Goal: Task Accomplishment & Management: Manage account settings

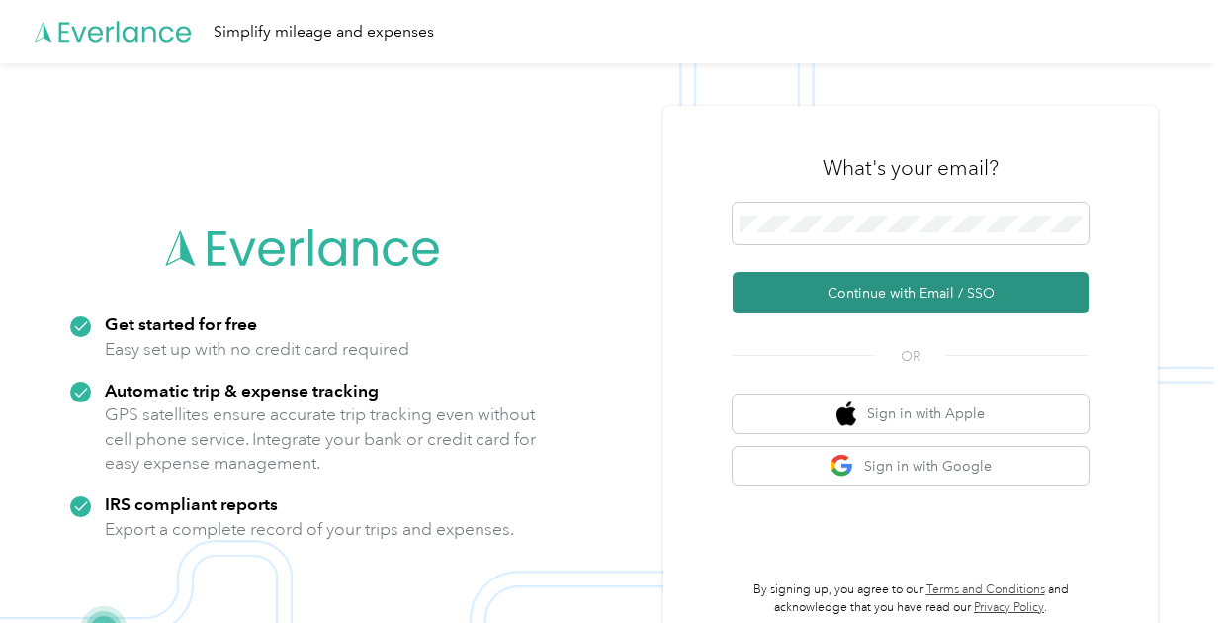
click at [838, 303] on button "Continue with Email / SSO" at bounding box center [911, 293] width 356 height 42
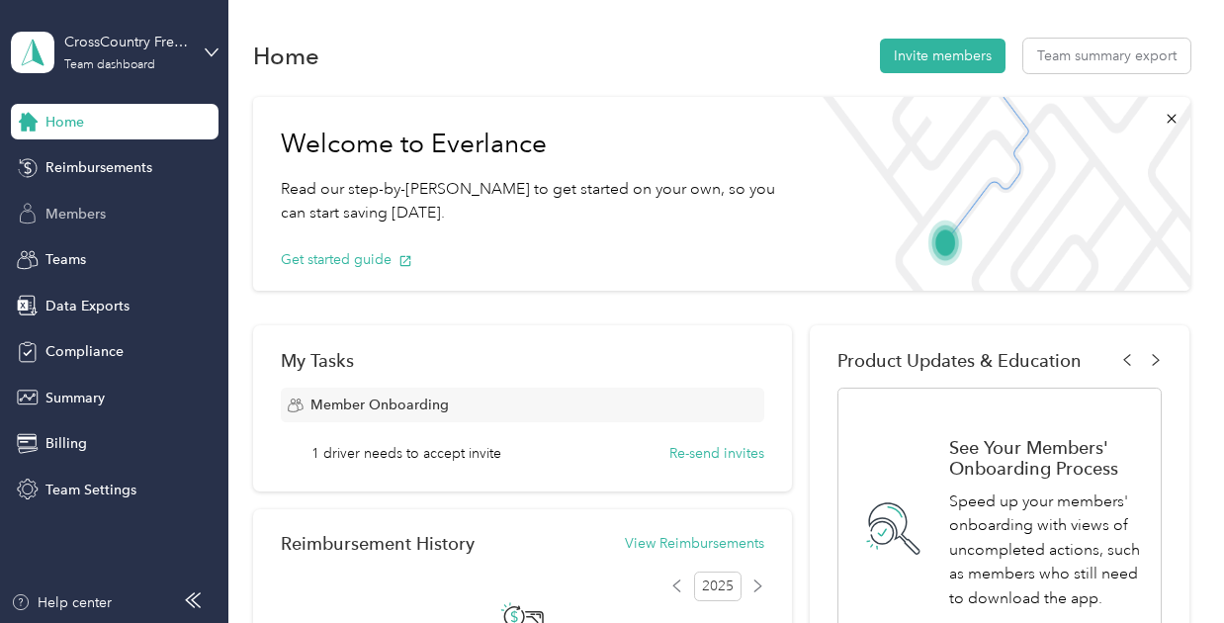
click at [84, 207] on span "Members" at bounding box center [75, 214] width 60 height 21
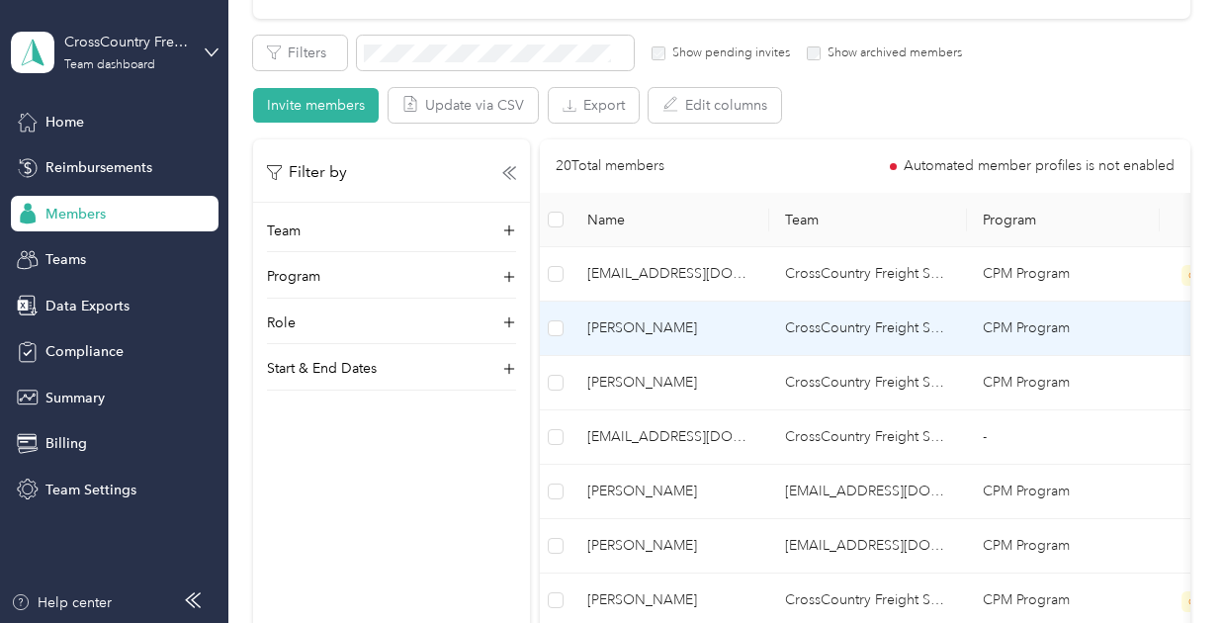
scroll to position [334, 0]
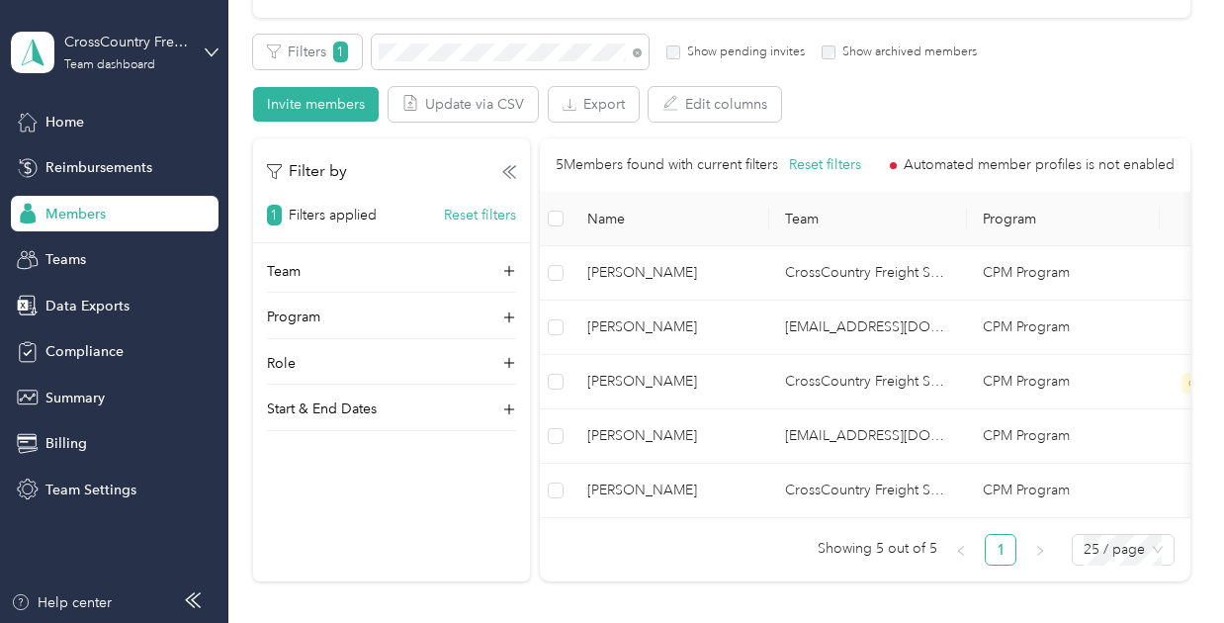
click at [835, 50] on label "Show archived members" at bounding box center [905, 52] width 141 height 18
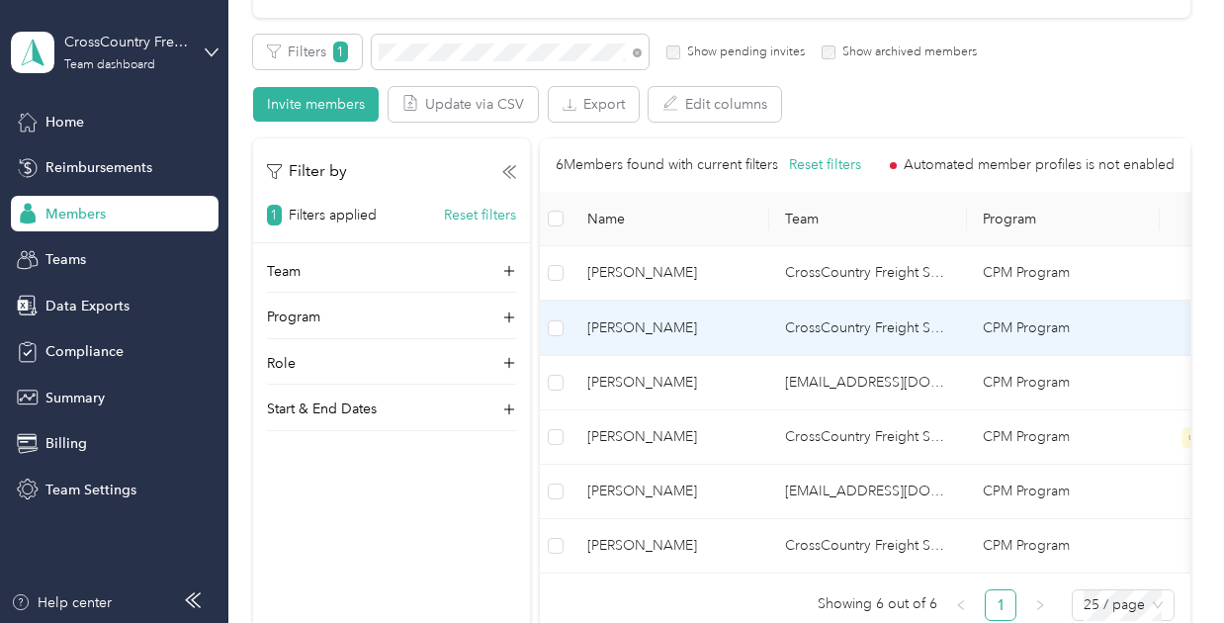
click at [724, 328] on span "[PERSON_NAME]" at bounding box center [670, 328] width 166 height 22
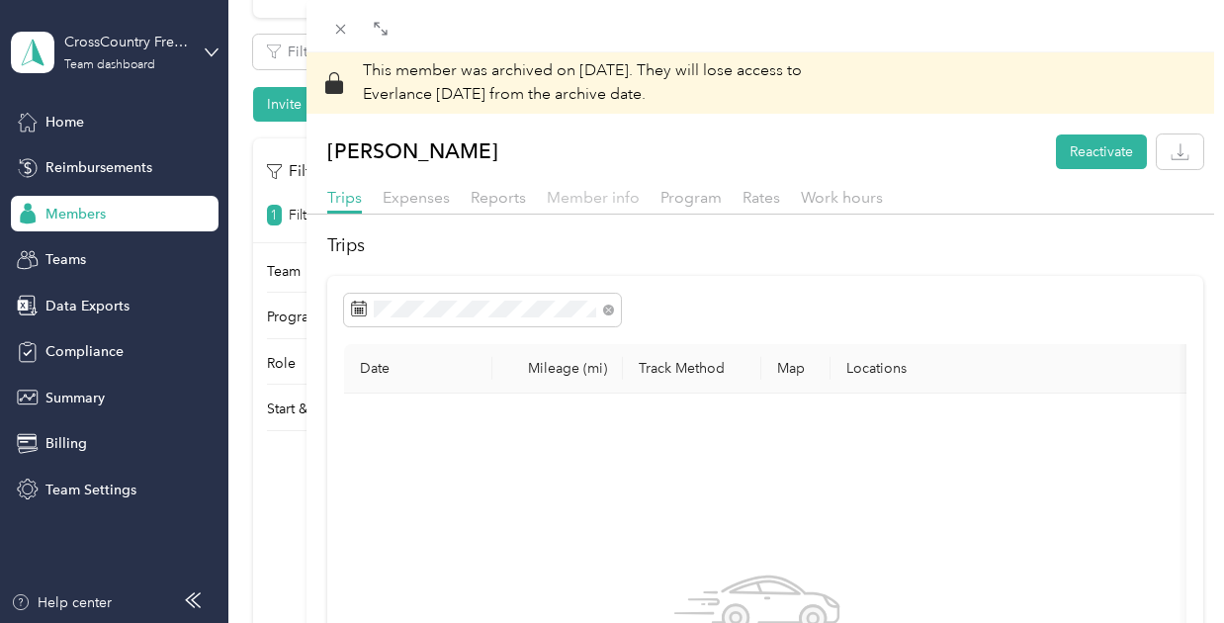
click at [586, 199] on span "Member info" at bounding box center [593, 197] width 93 height 19
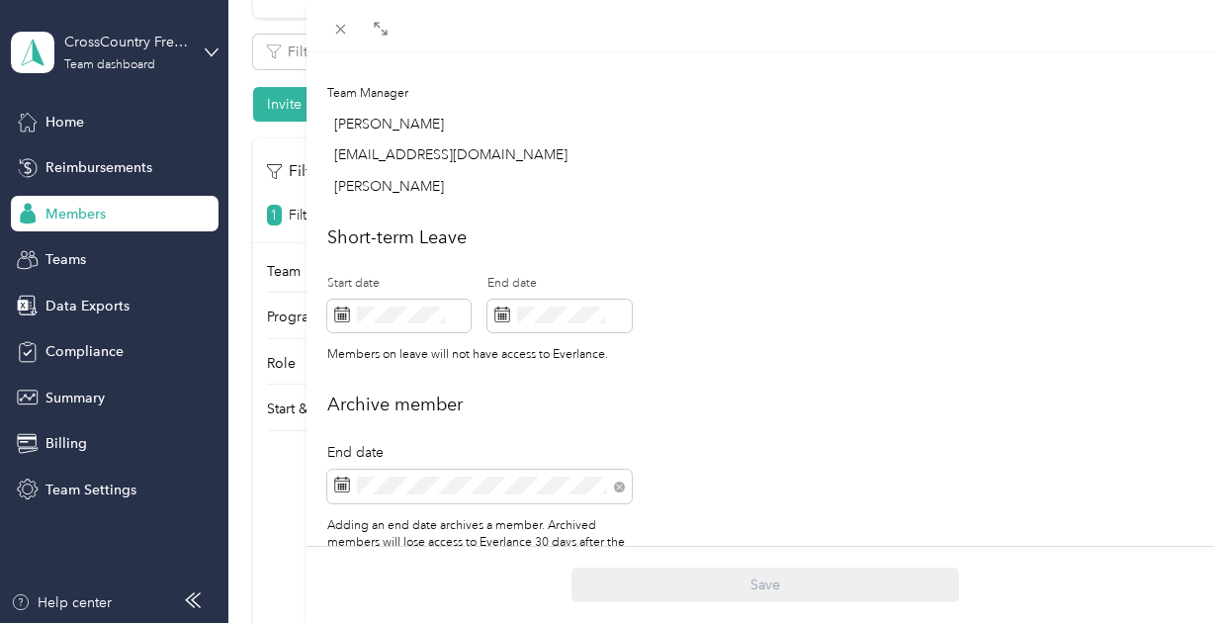
scroll to position [894, 0]
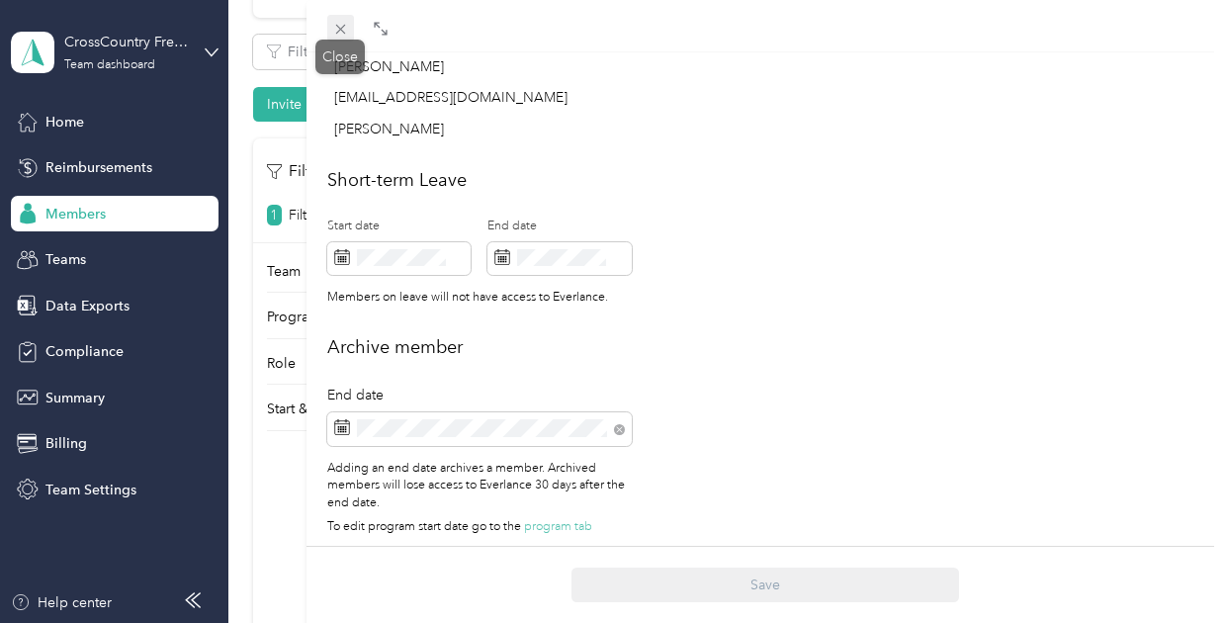
click at [347, 30] on icon at bounding box center [340, 29] width 17 height 17
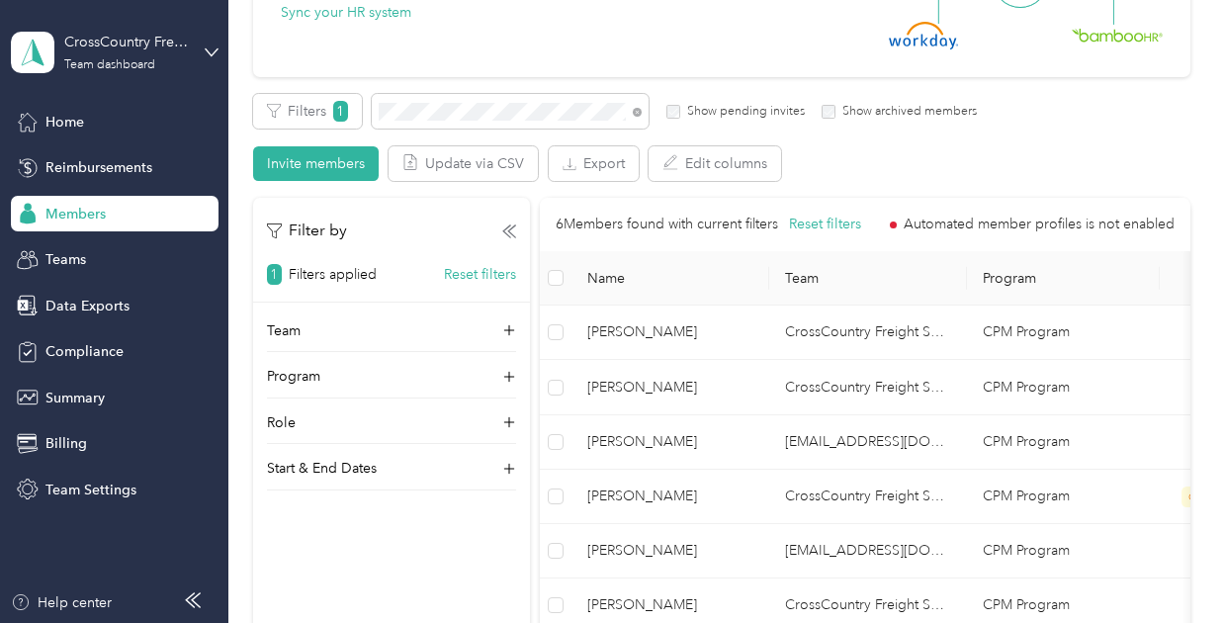
scroll to position [223, 0]
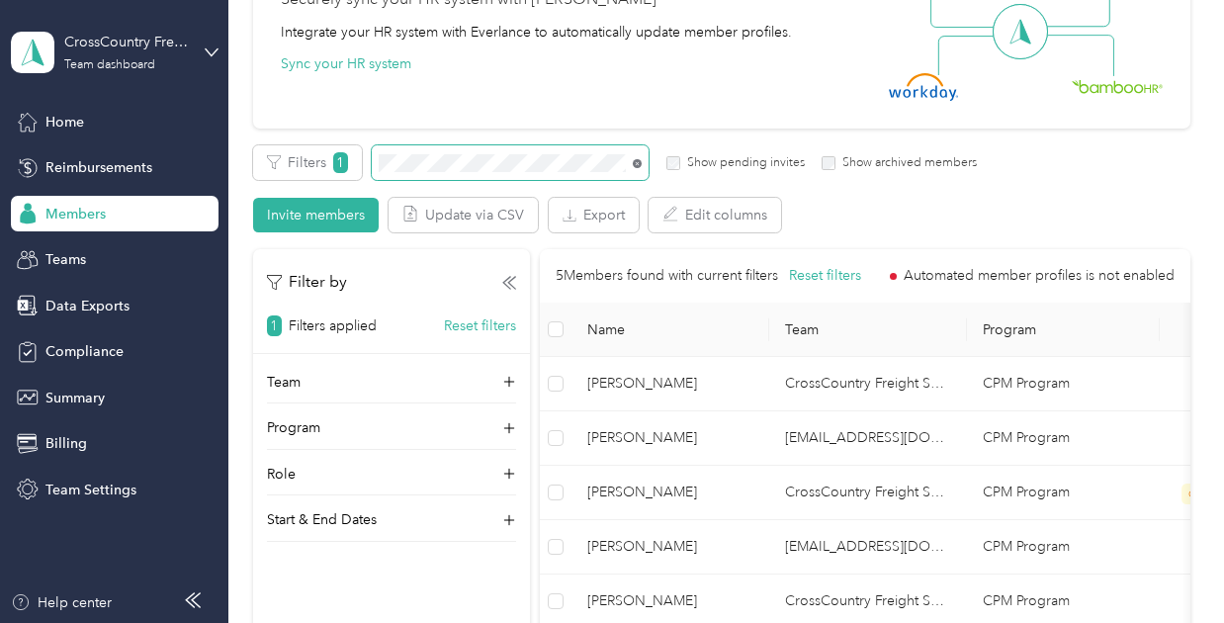
click at [636, 165] on icon at bounding box center [638, 164] width 4 height 4
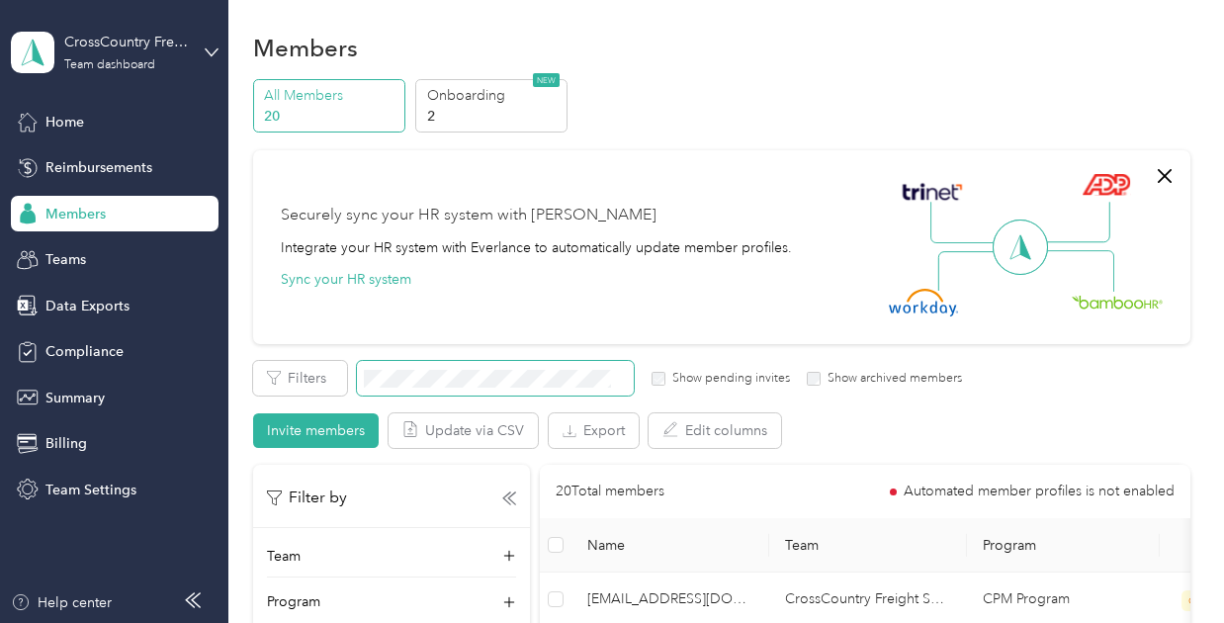
scroll to position [7, 0]
click at [305, 432] on button "Invite members" at bounding box center [316, 431] width 126 height 35
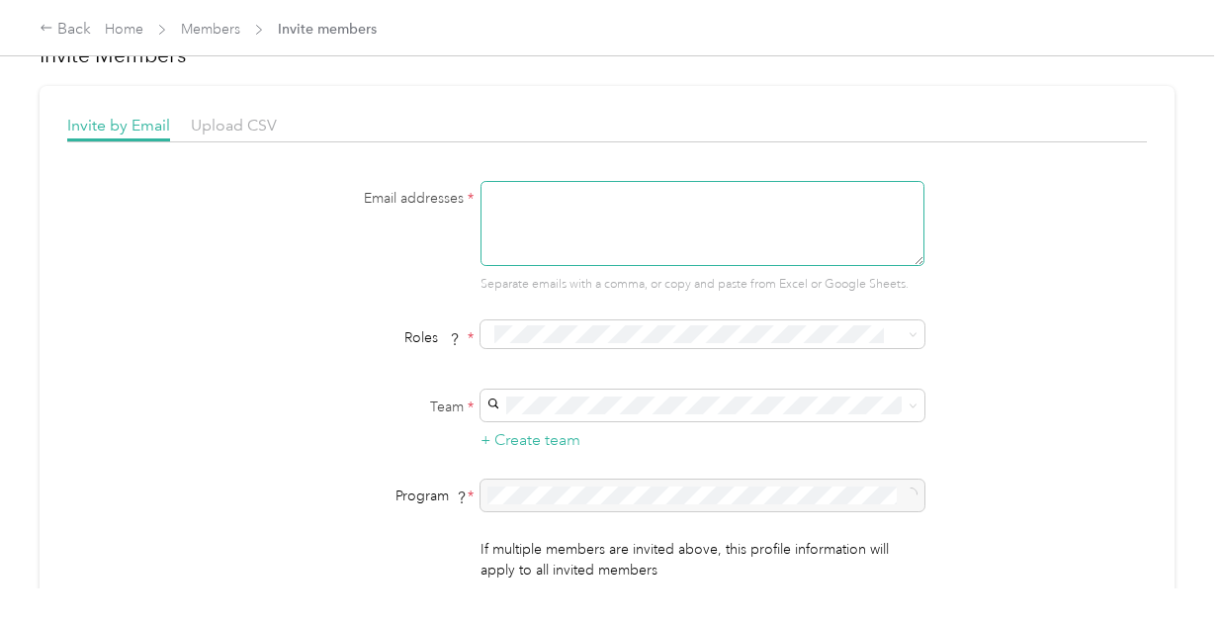
scroll to position [49, 0]
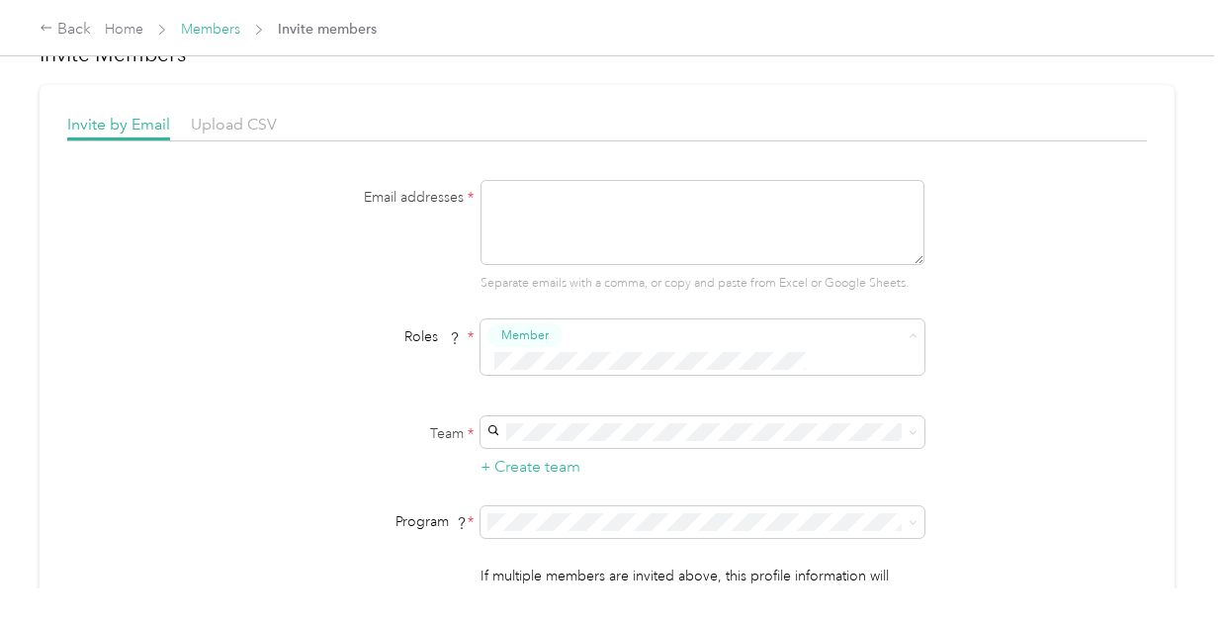
click at [225, 29] on link "Members" at bounding box center [210, 29] width 59 height 17
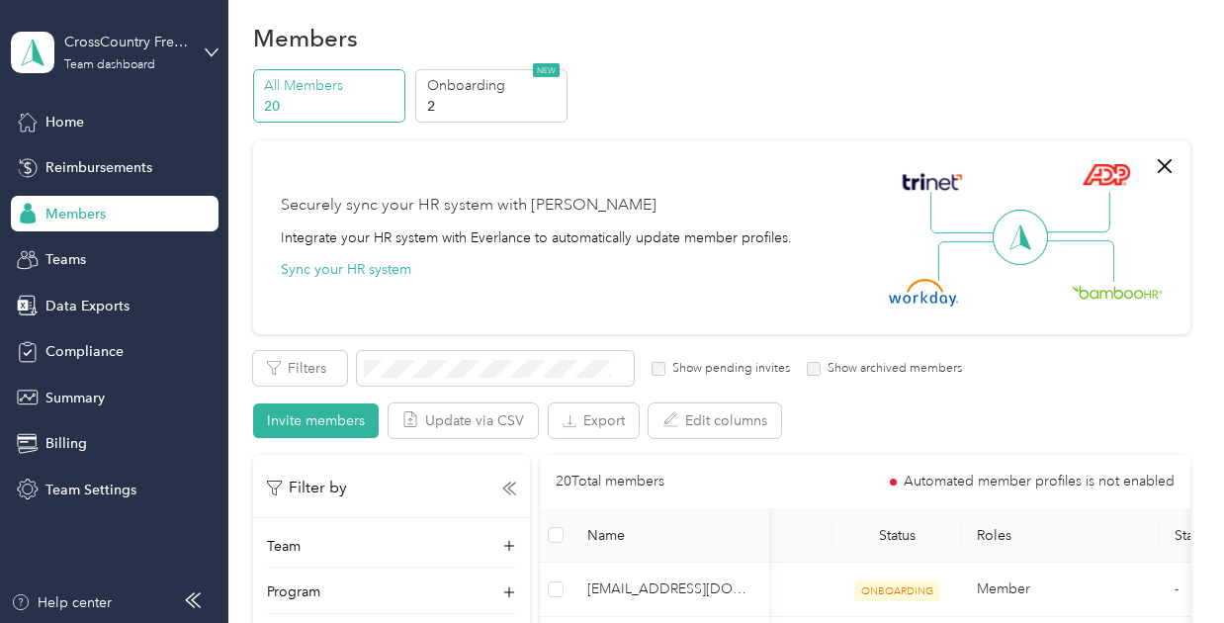
scroll to position [17, 0]
click at [474, 94] on p "Onboarding" at bounding box center [494, 86] width 134 height 21
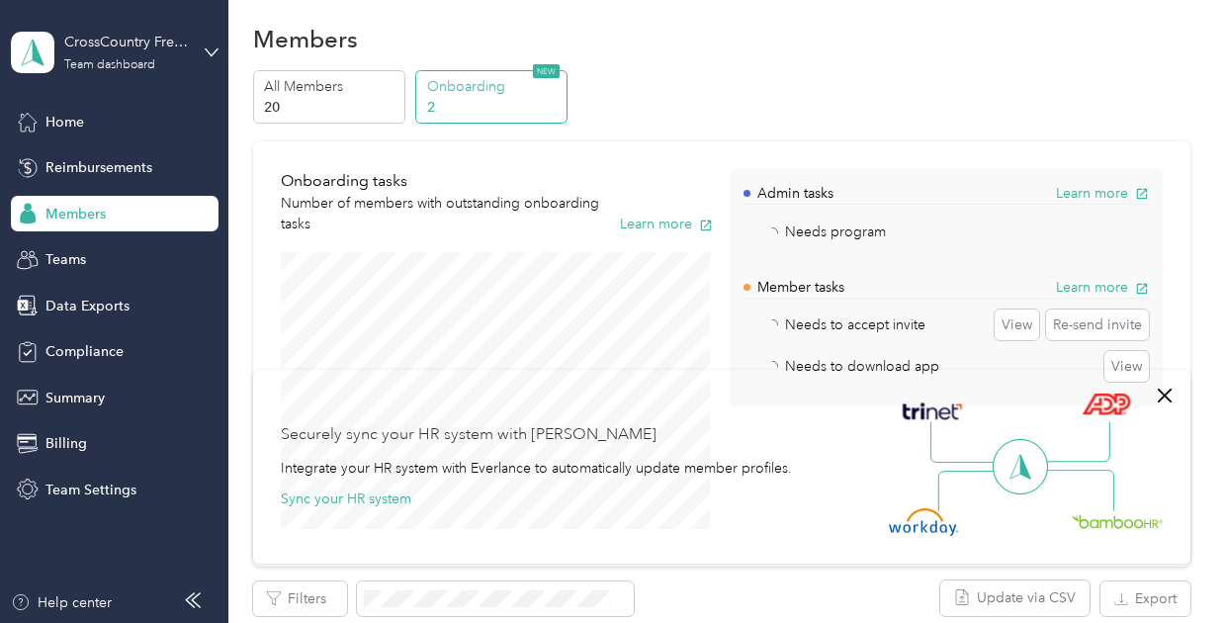
scroll to position [0, 327]
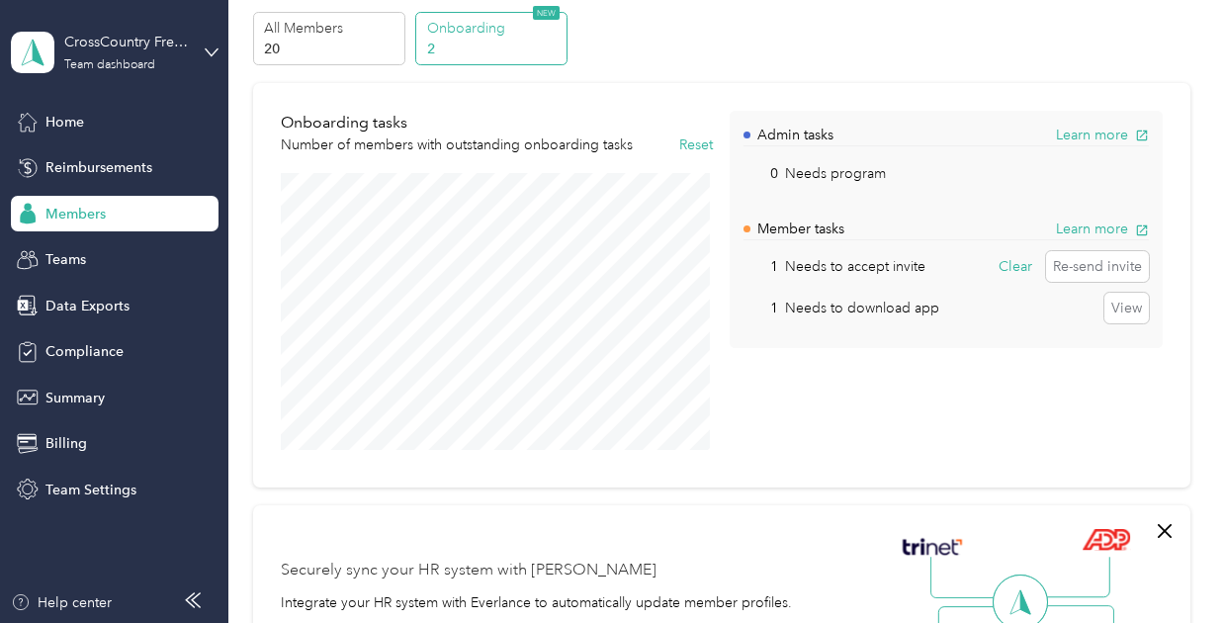
scroll to position [67, 0]
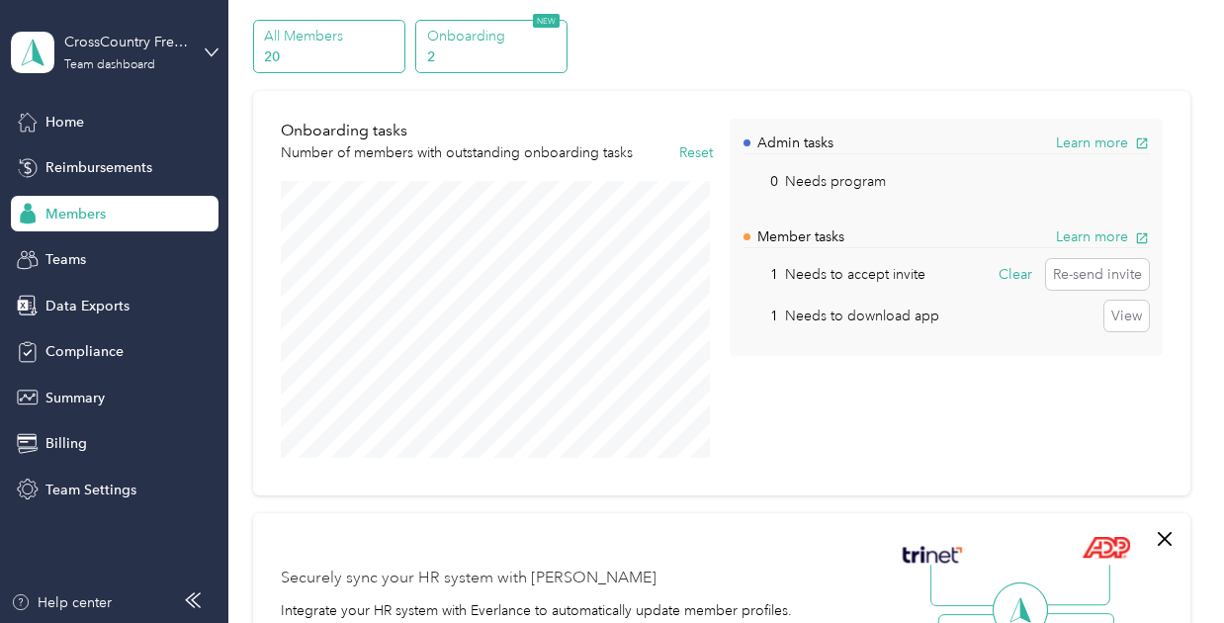
click at [329, 55] on p "20" at bounding box center [331, 56] width 134 height 21
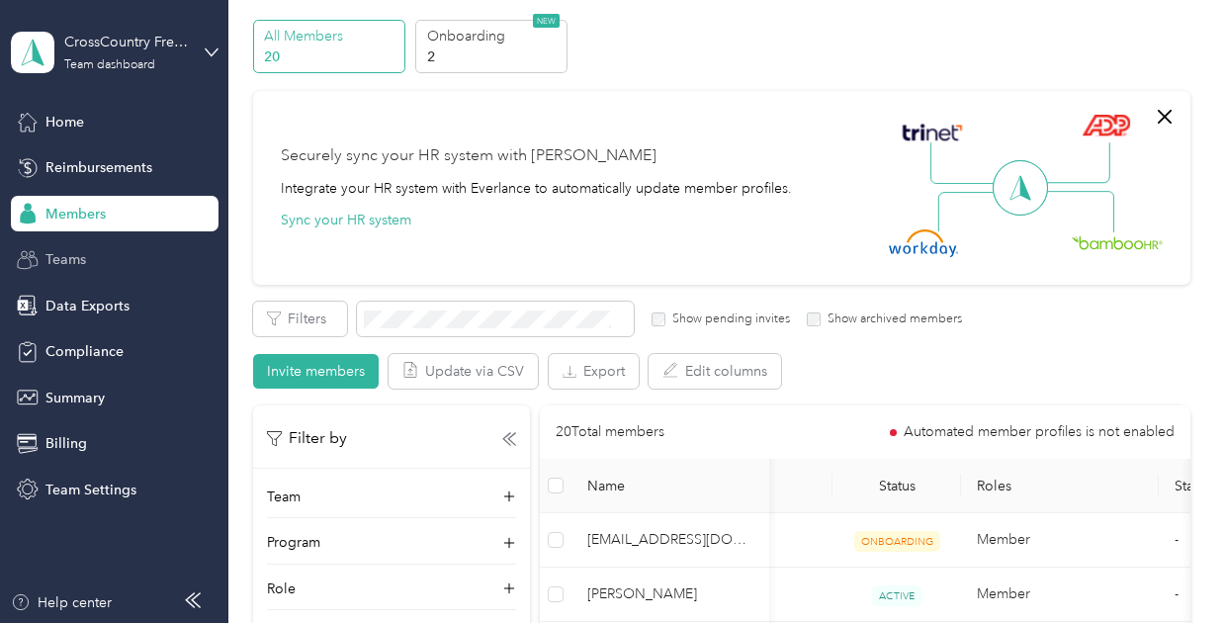
click at [91, 262] on div "Teams" at bounding box center [115, 260] width 208 height 36
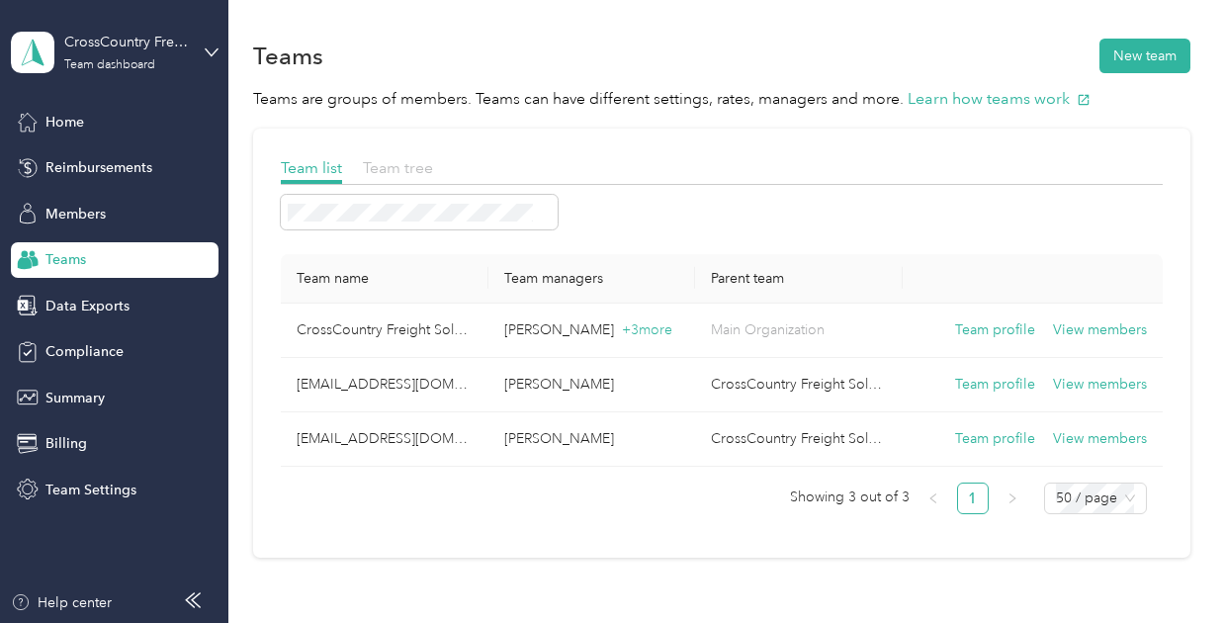
click at [382, 165] on span "Team tree" at bounding box center [398, 167] width 70 height 19
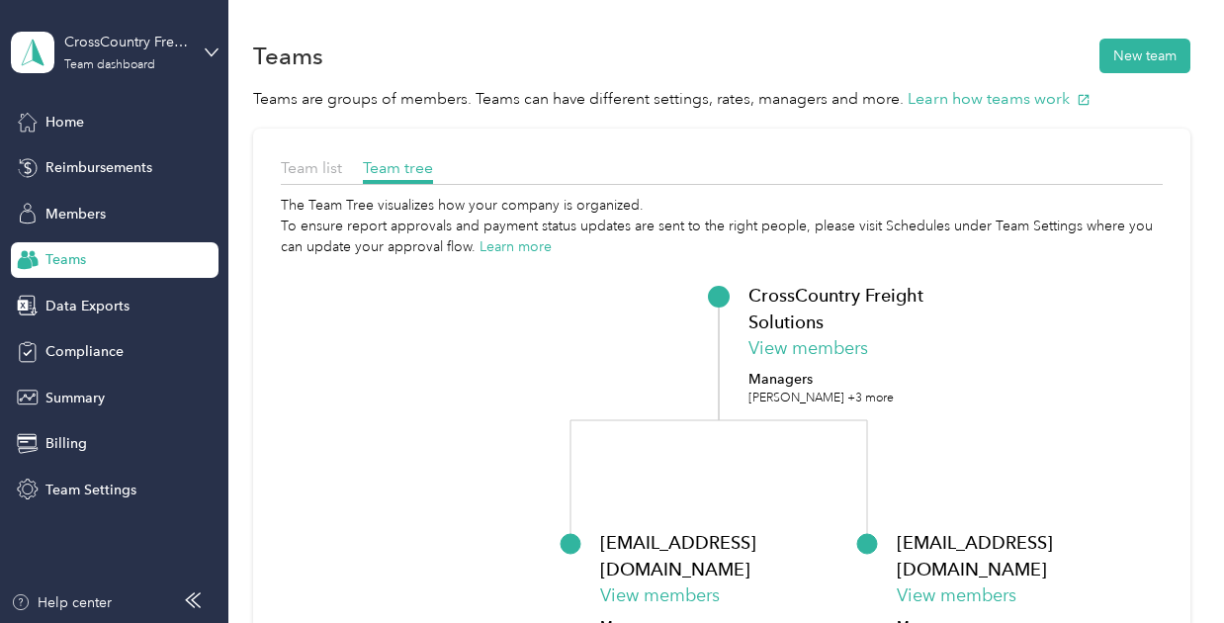
drag, startPoint x: 722, startPoint y: 422, endPoint x: 674, endPoint y: 373, distance: 68.5
click at [674, 373] on icon "CrossCountry Freight Solutions View members Managers Keith Farnsworth +3 more a…" at bounding box center [722, 537] width 882 height 561
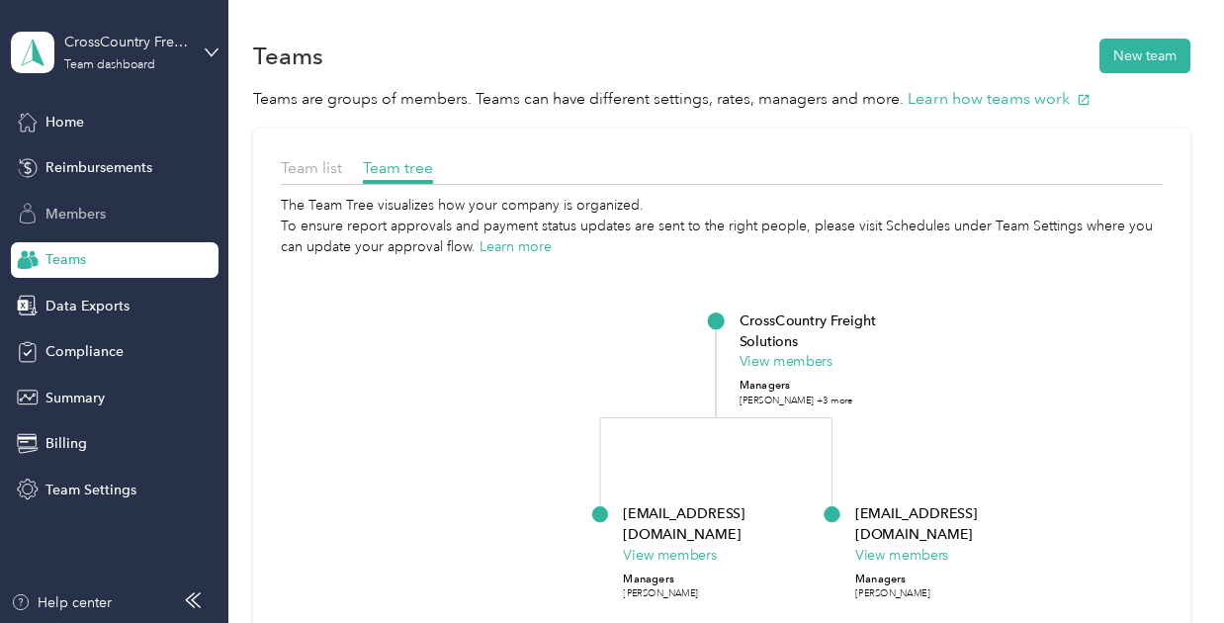
click at [81, 211] on span "Members" at bounding box center [75, 214] width 60 height 21
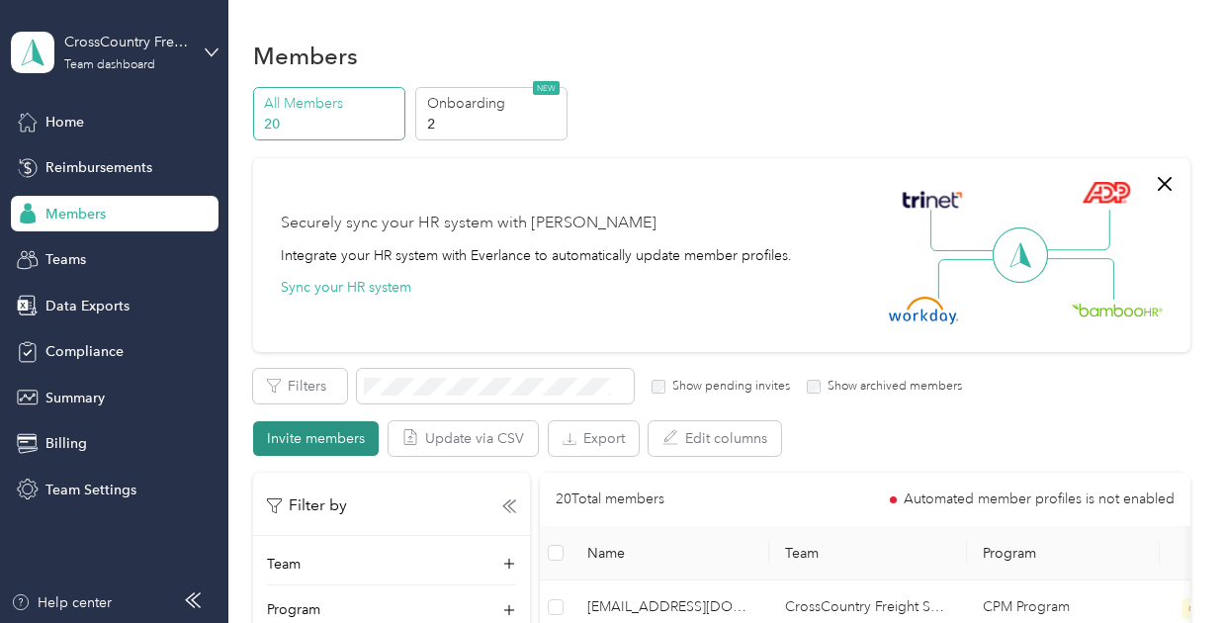
click at [324, 436] on button "Invite members" at bounding box center [316, 438] width 126 height 35
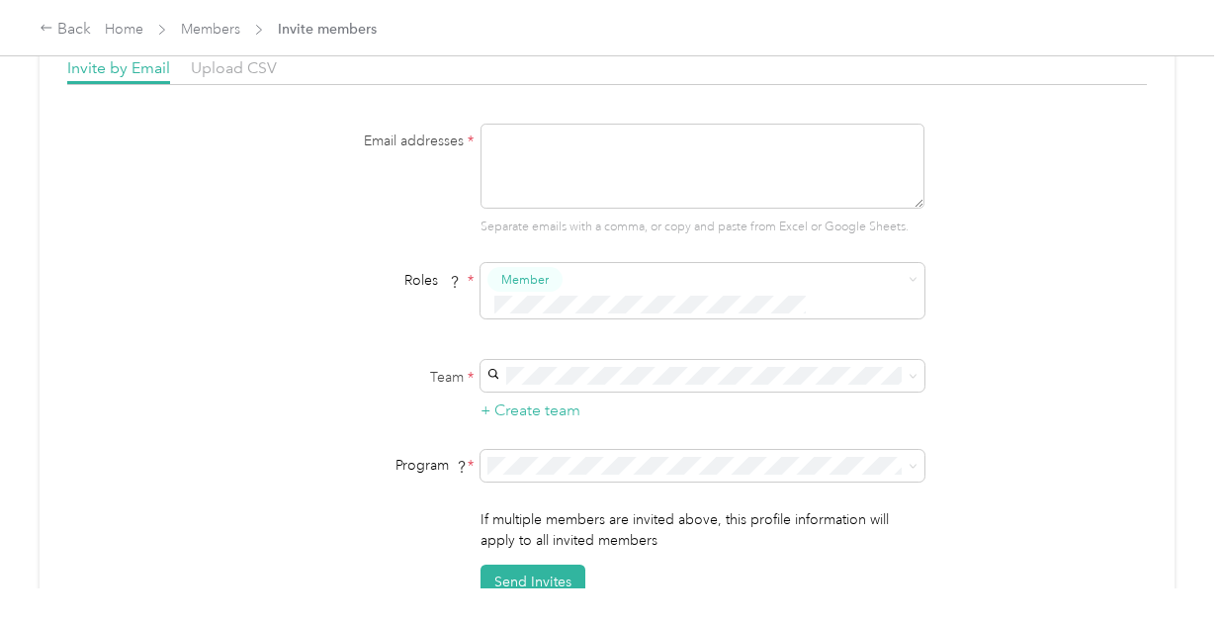
scroll to position [99, 0]
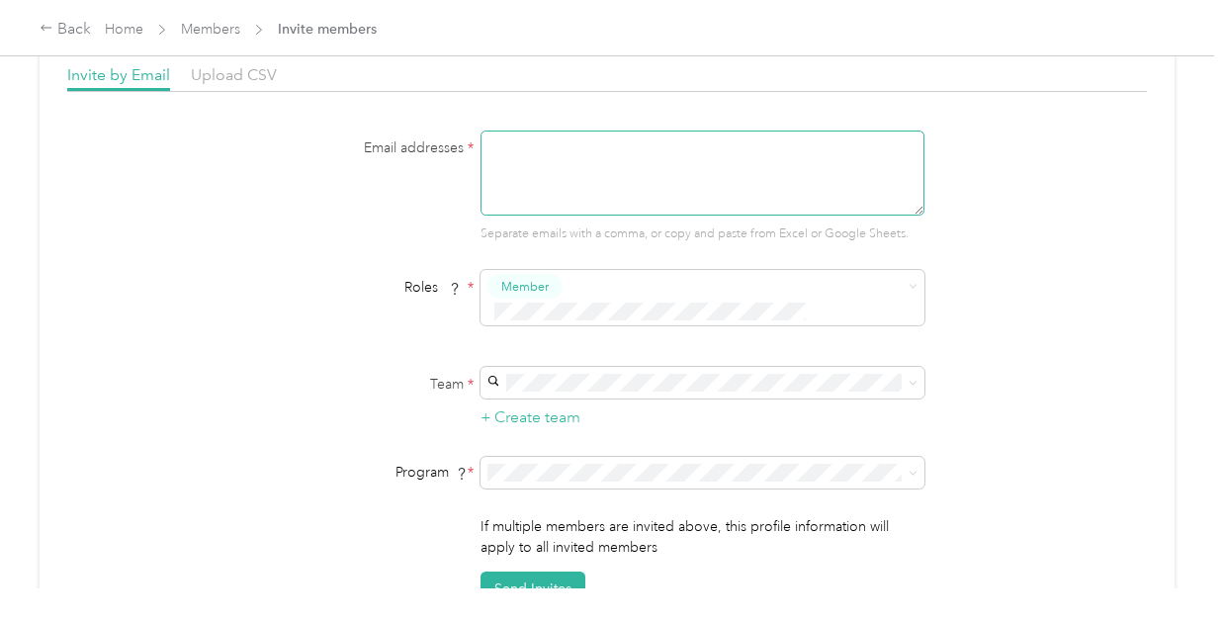
click at [519, 135] on textarea at bounding box center [702, 172] width 444 height 85
type textarea "@"
click at [249, 211] on div "Email addresses * Separate emails with a comma, or copy and paste from Excel or…" at bounding box center [606, 186] width 761 height 113
click at [202, 28] on link "Members" at bounding box center [210, 29] width 59 height 17
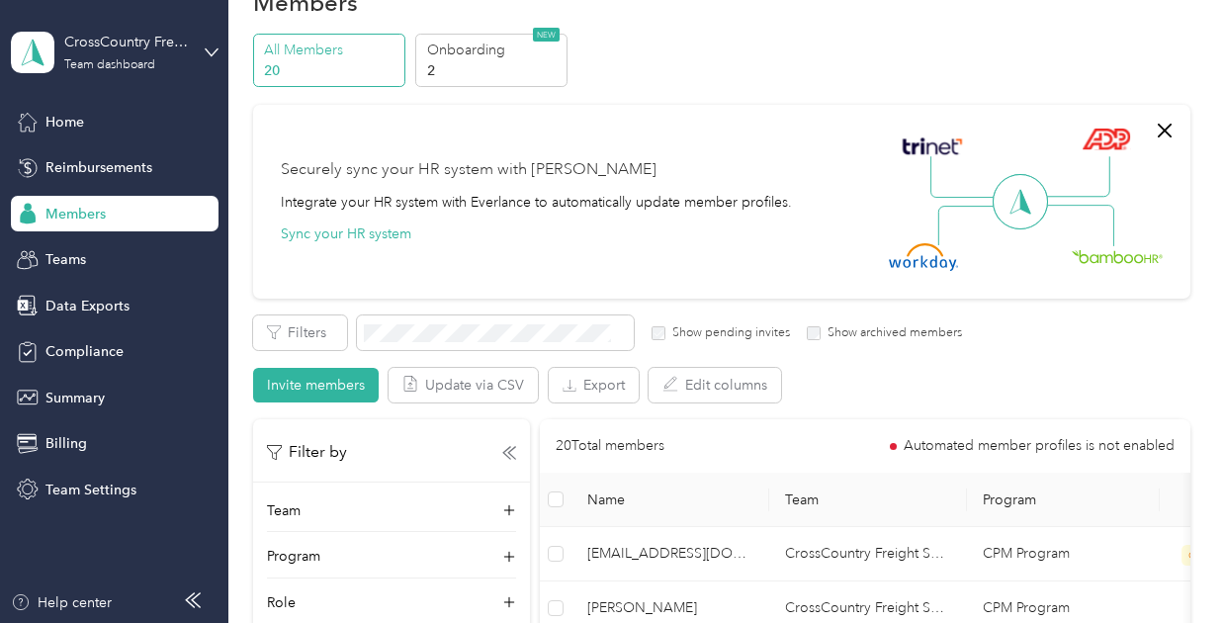
scroll to position [50, 0]
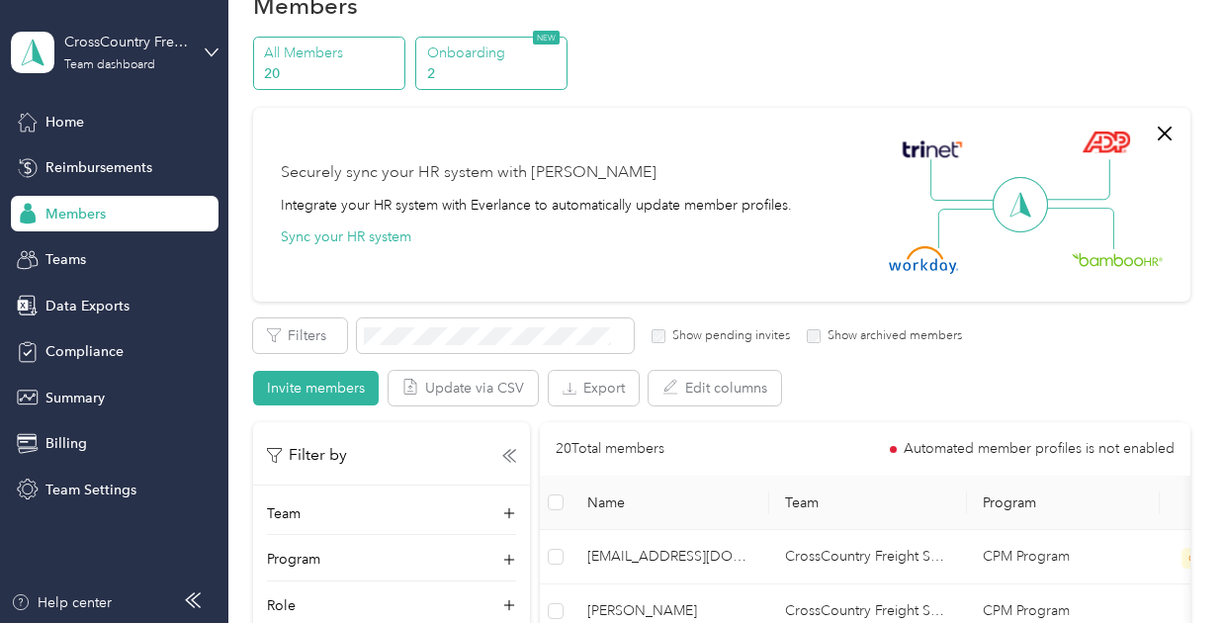
click at [500, 84] on div "Onboarding 2 NEW" at bounding box center [491, 64] width 152 height 54
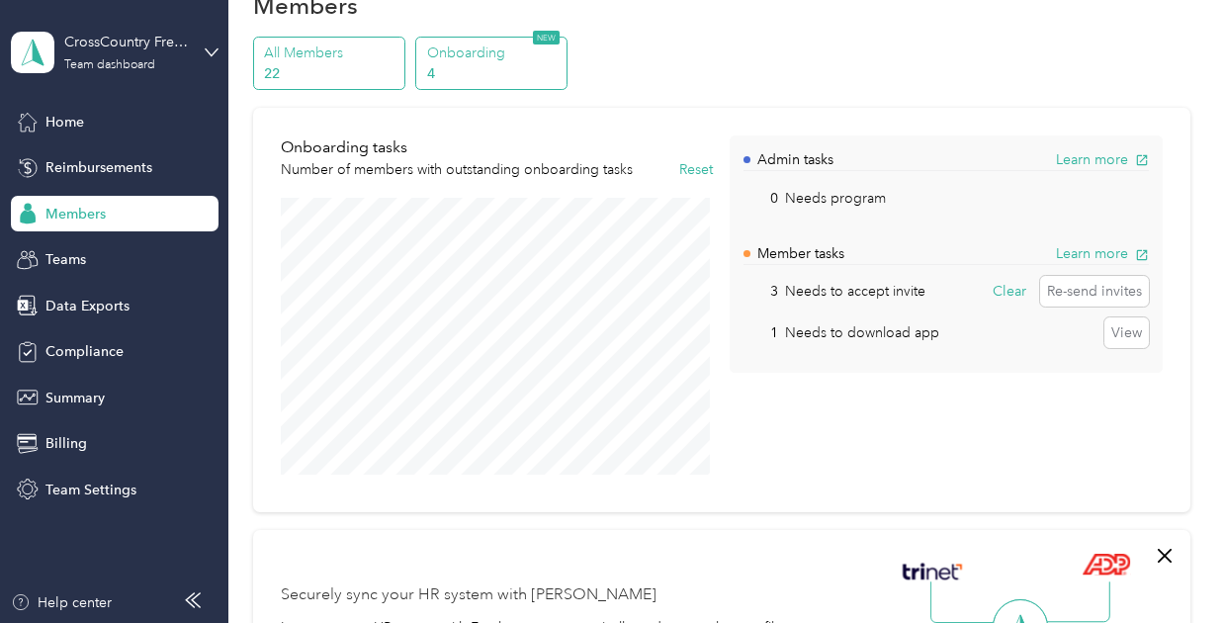
click at [340, 72] on p "22" at bounding box center [331, 73] width 134 height 21
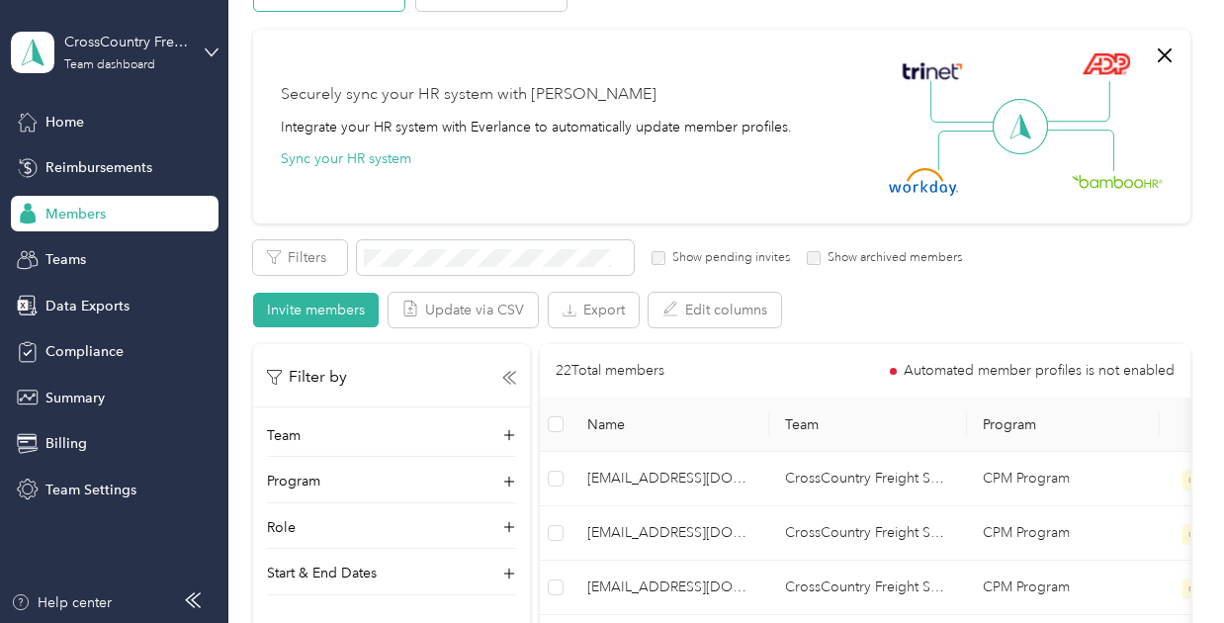
scroll to position [92, 0]
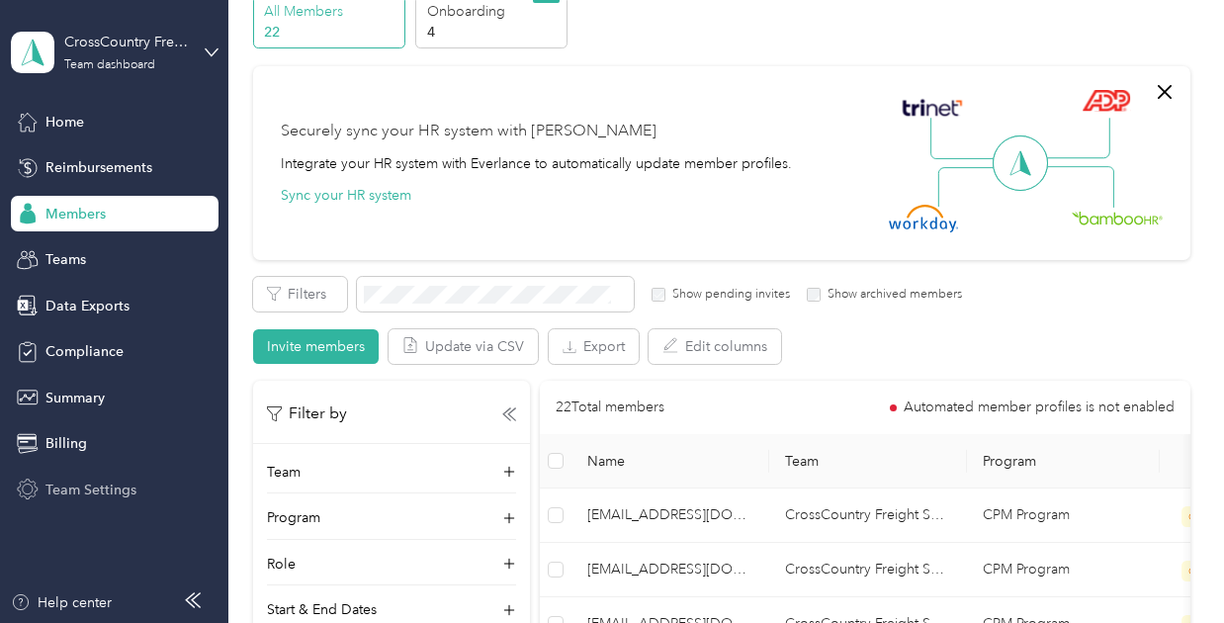
click at [140, 490] on div "Team Settings" at bounding box center [115, 490] width 208 height 36
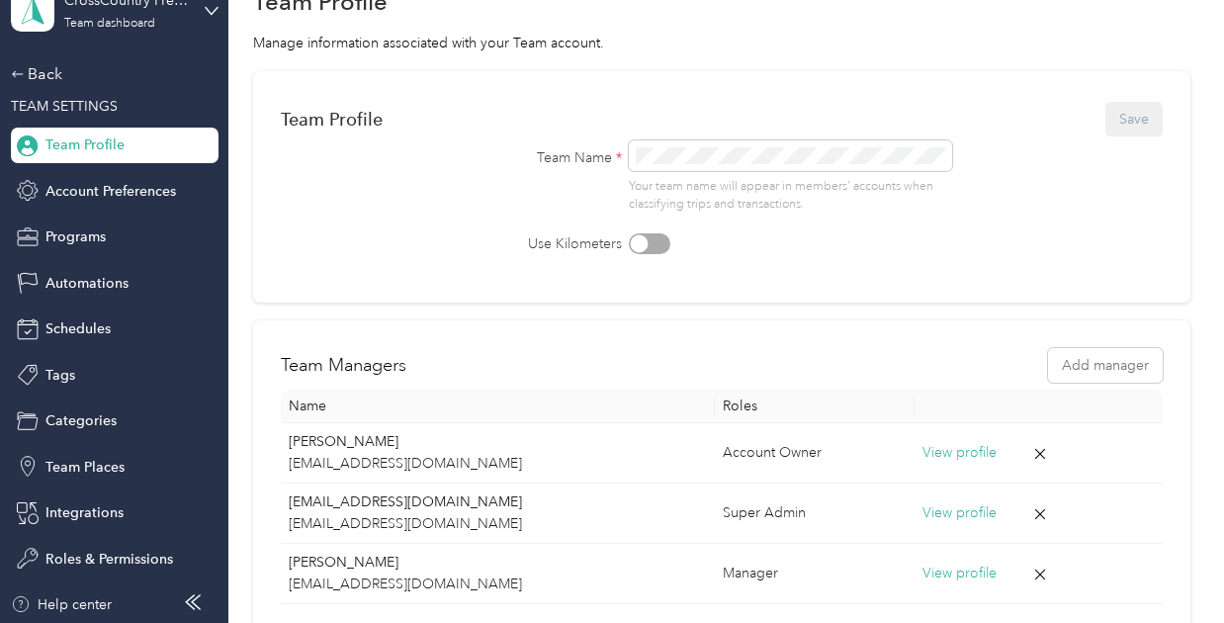
scroll to position [40, 0]
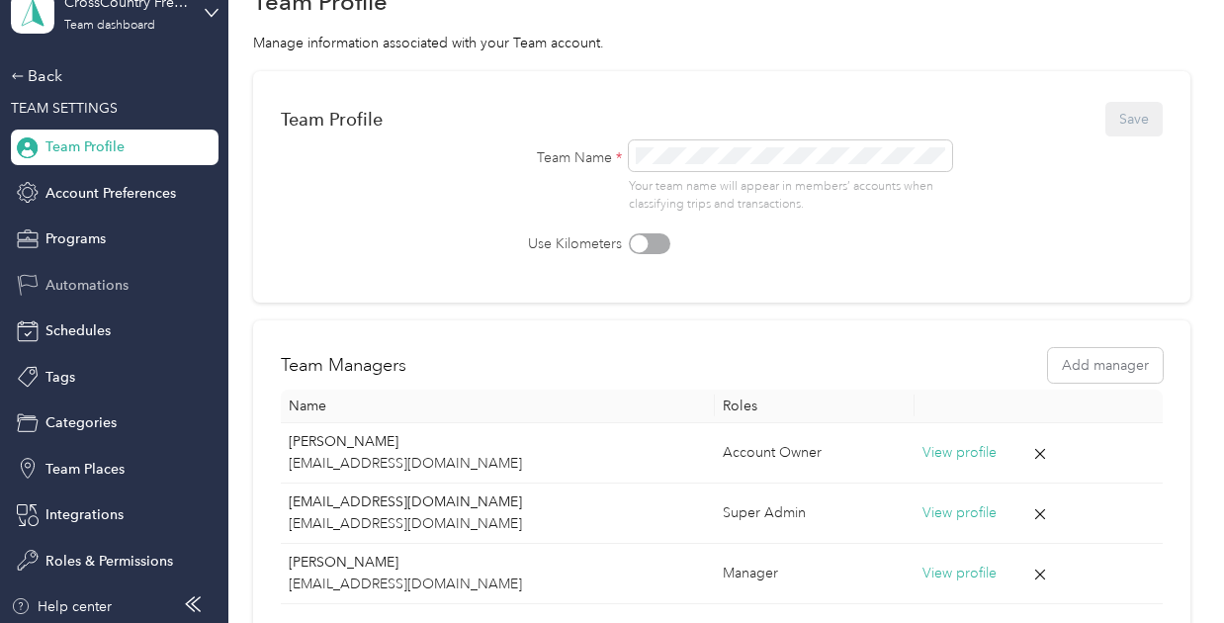
click at [79, 286] on span "Automations" at bounding box center [86, 285] width 83 height 21
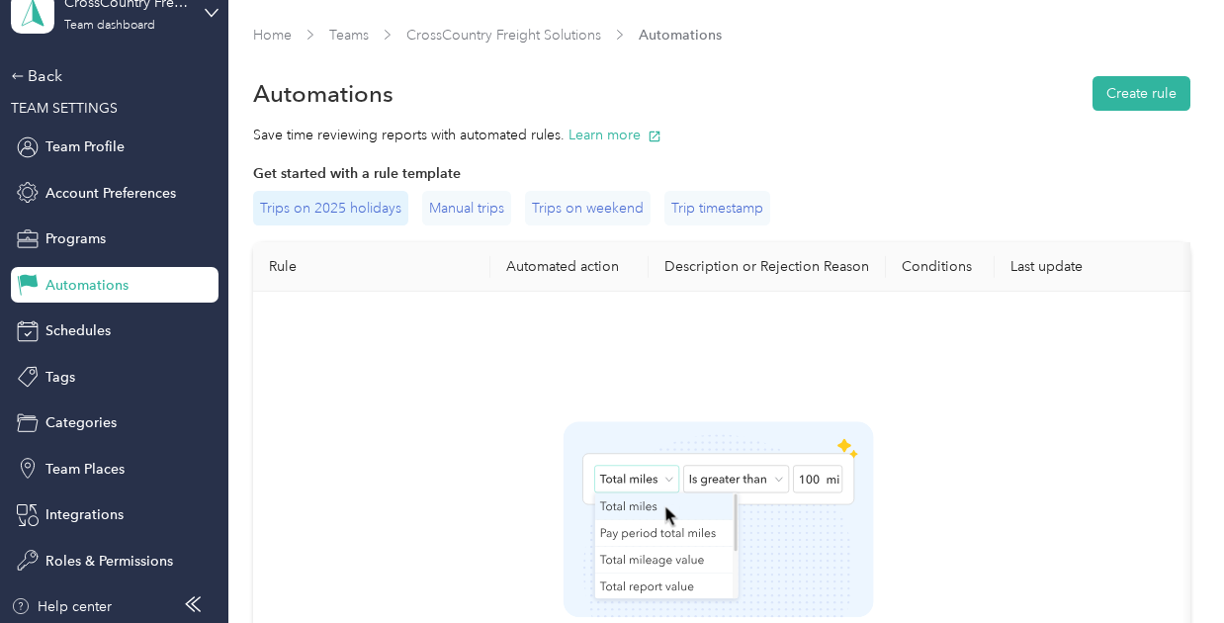
click at [358, 202] on div "Trips on 2025 holidays" at bounding box center [330, 208] width 155 height 35
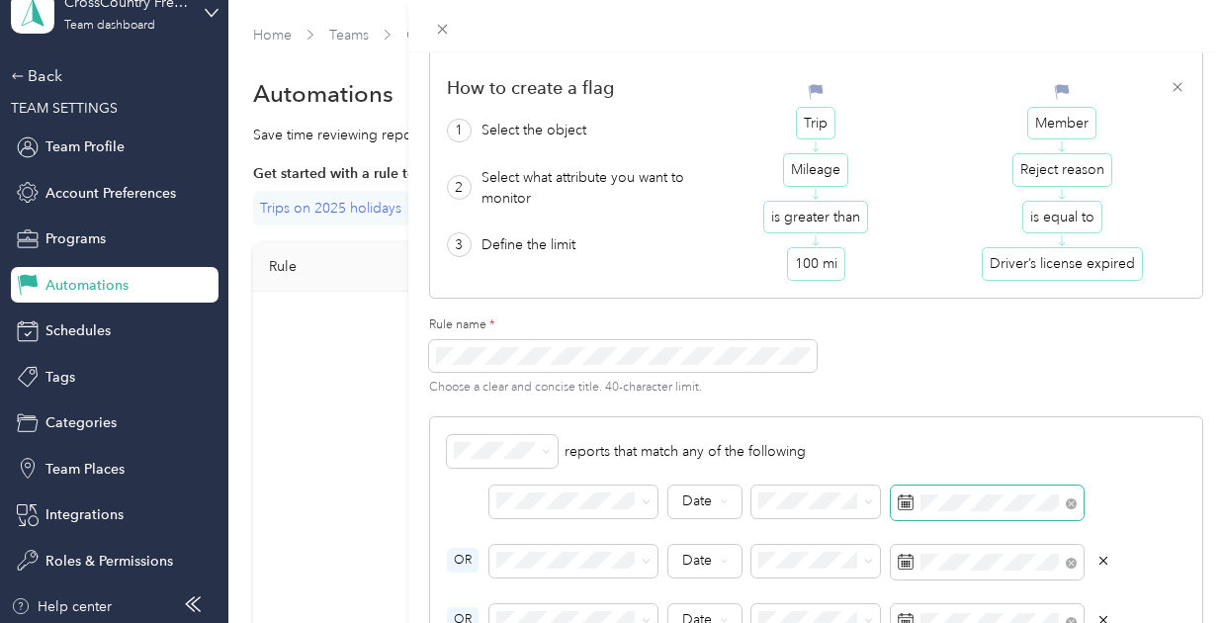
scroll to position [52, 0]
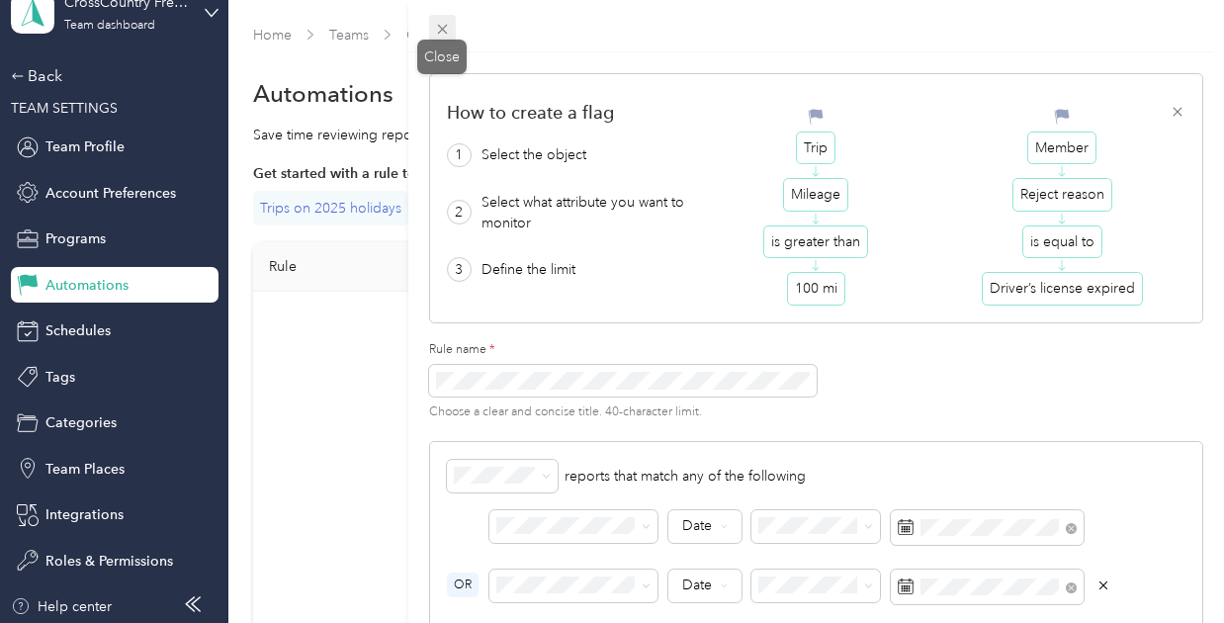
click at [455, 35] on span at bounding box center [443, 29] width 28 height 28
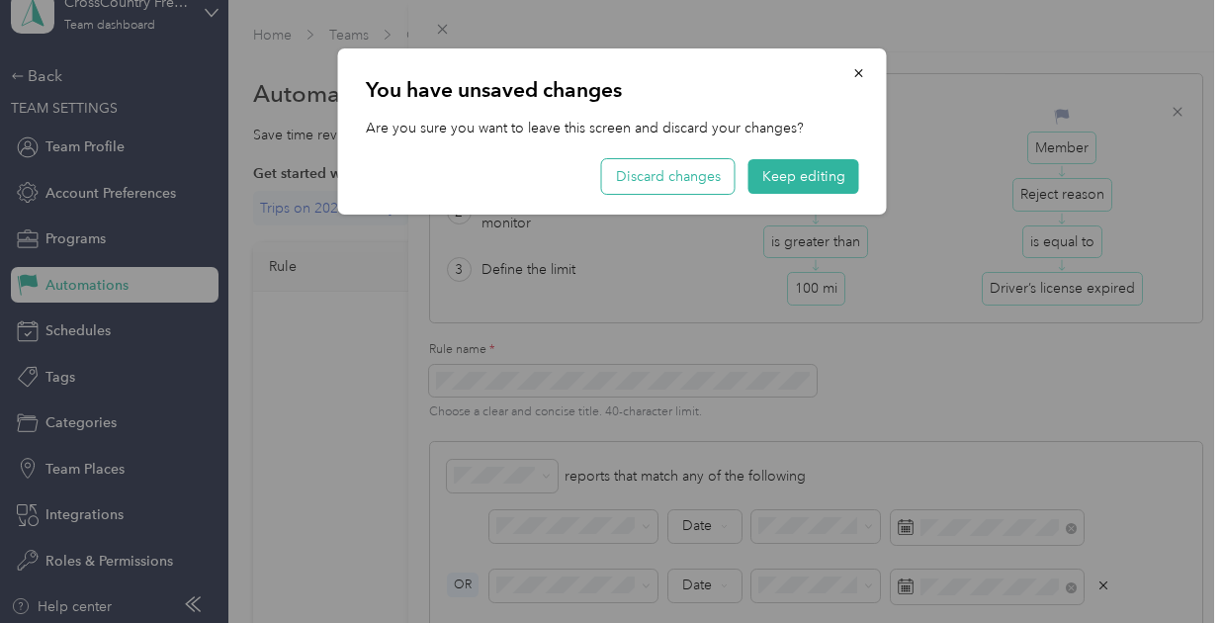
click at [672, 173] on button "Discard changes" at bounding box center [668, 176] width 132 height 35
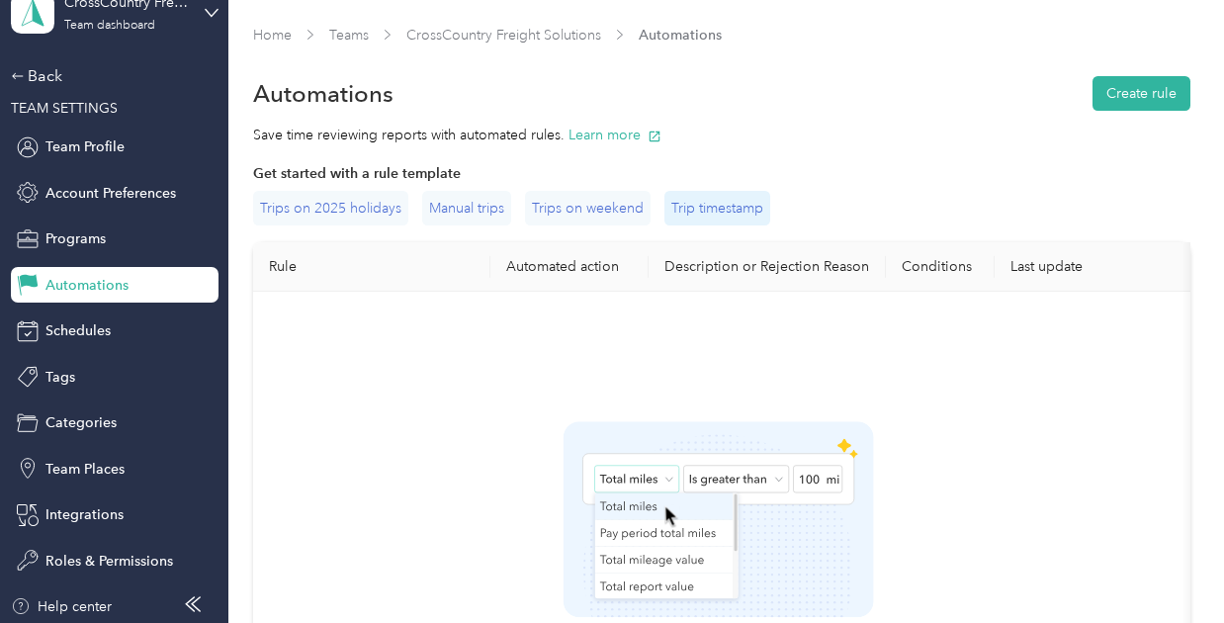
click at [732, 209] on div "Trip timestamp" at bounding box center [717, 208] width 106 height 35
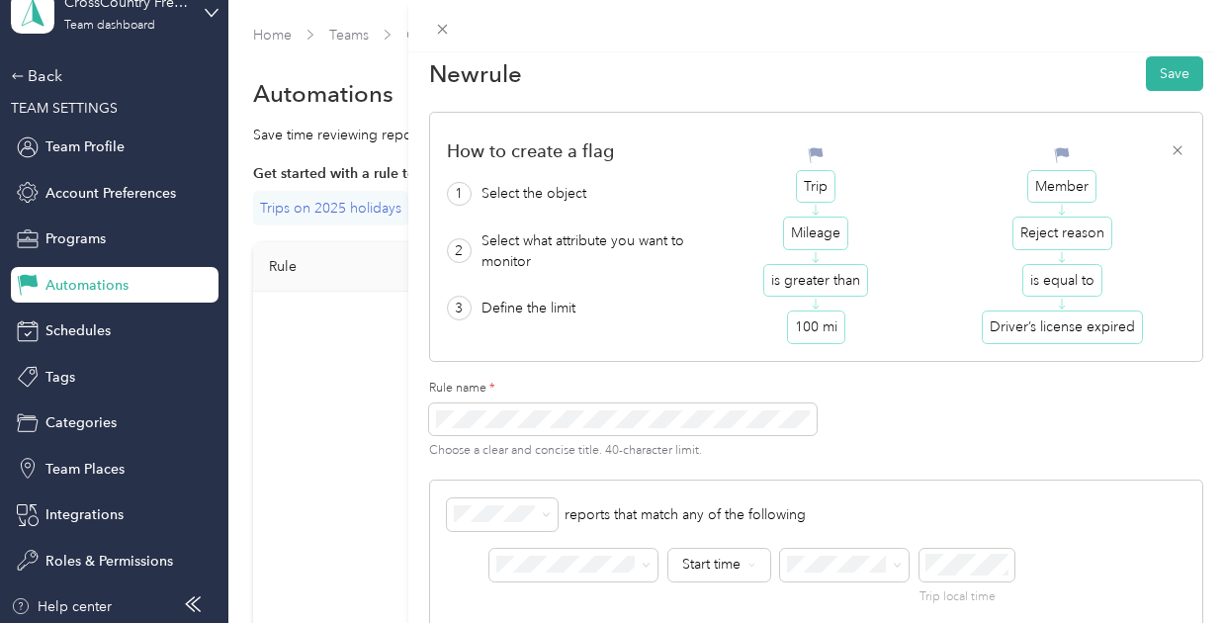
scroll to position [0, 0]
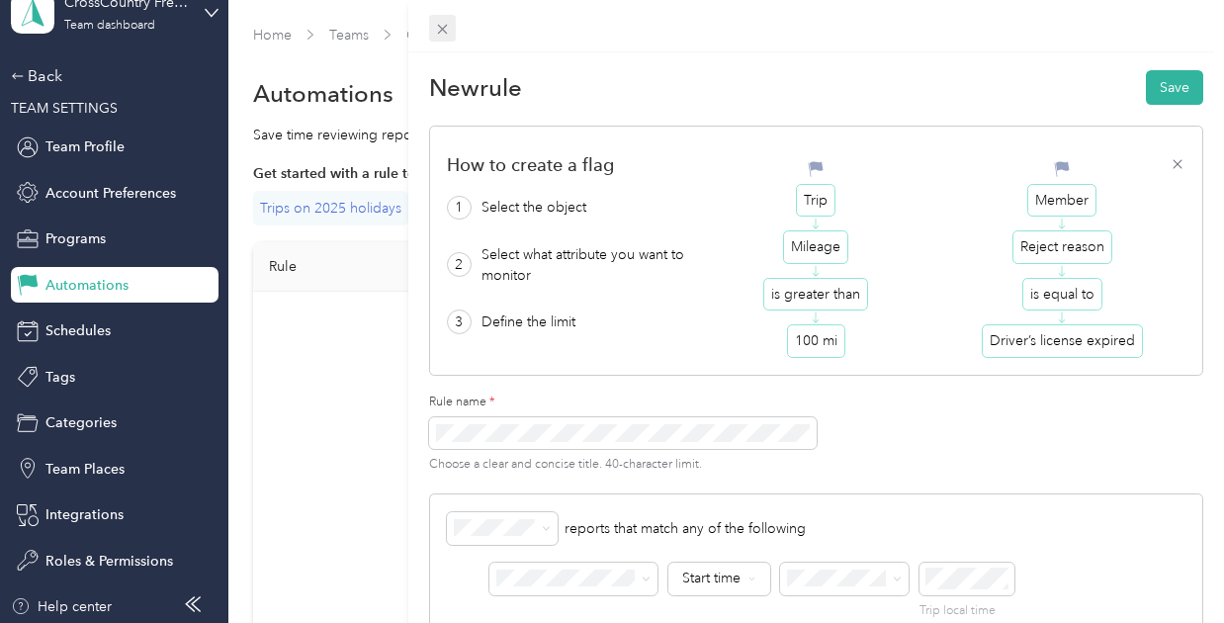
click at [442, 27] on icon at bounding box center [442, 29] width 17 height 17
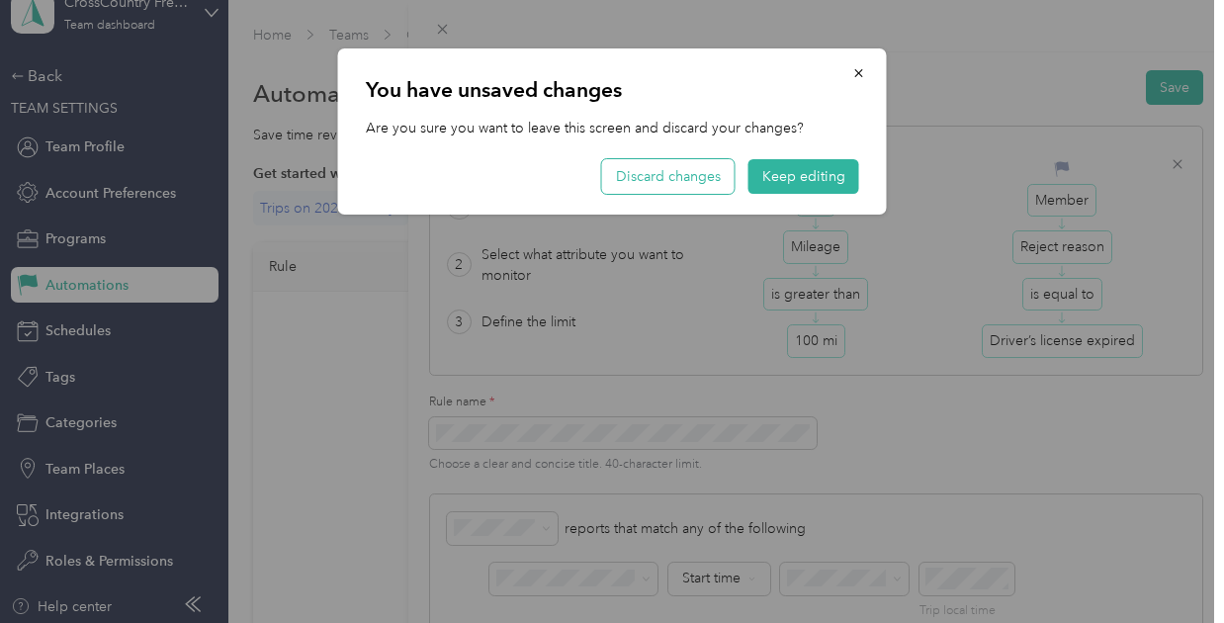
click at [708, 179] on button "Discard changes" at bounding box center [668, 176] width 132 height 35
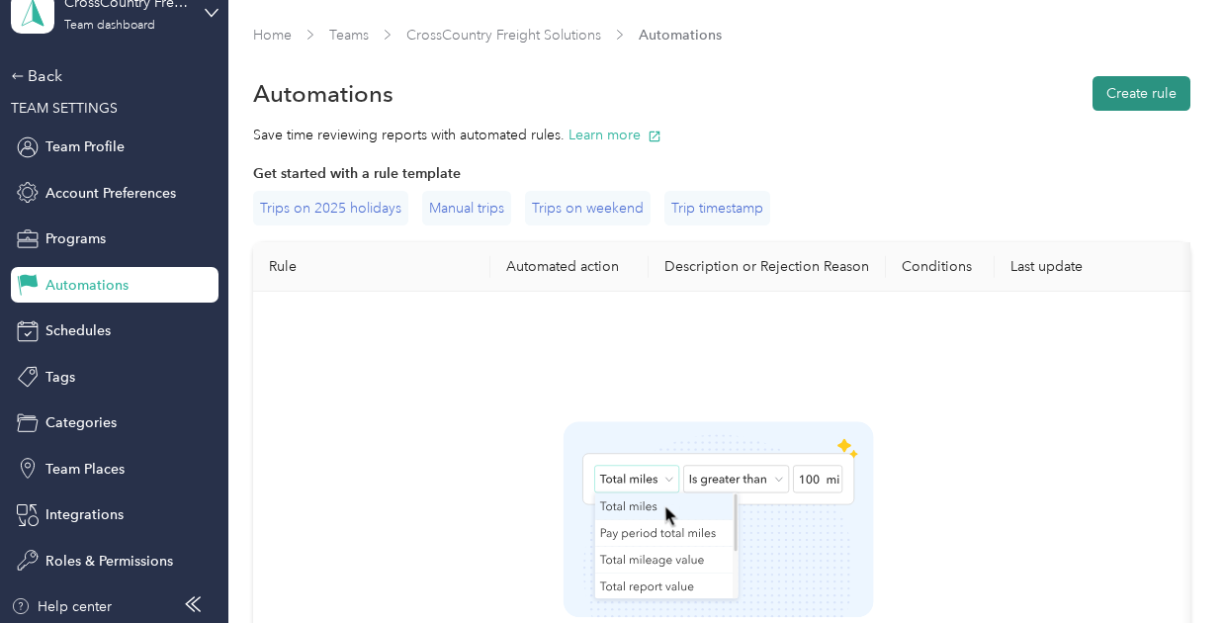
click at [1143, 96] on button "Create rule" at bounding box center [1141, 93] width 98 height 35
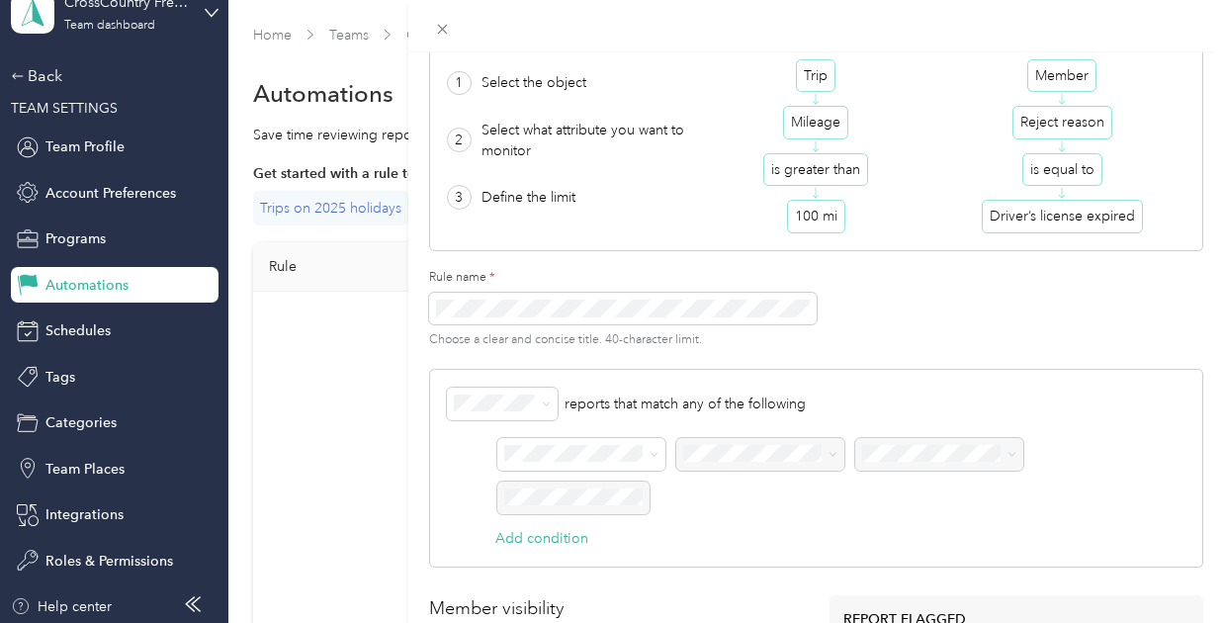
scroll to position [151, 0]
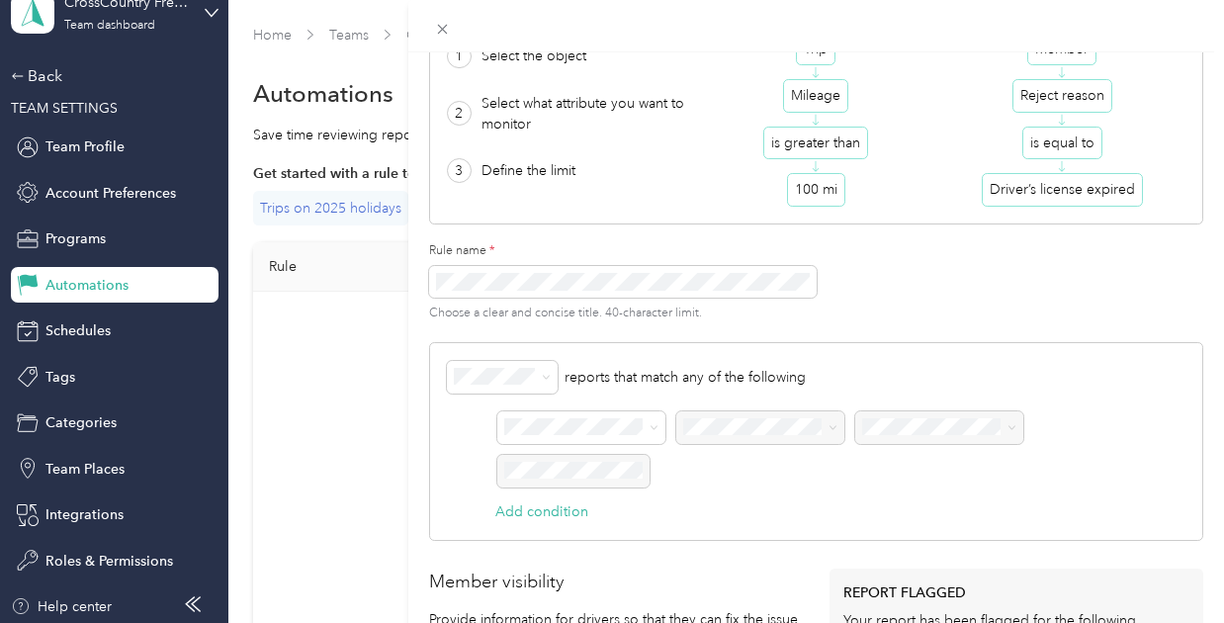
click at [756, 327] on form "New rule Save How to create a flag 1 Select the object 2 Select what attribute …" at bounding box center [816, 342] width 774 height 855
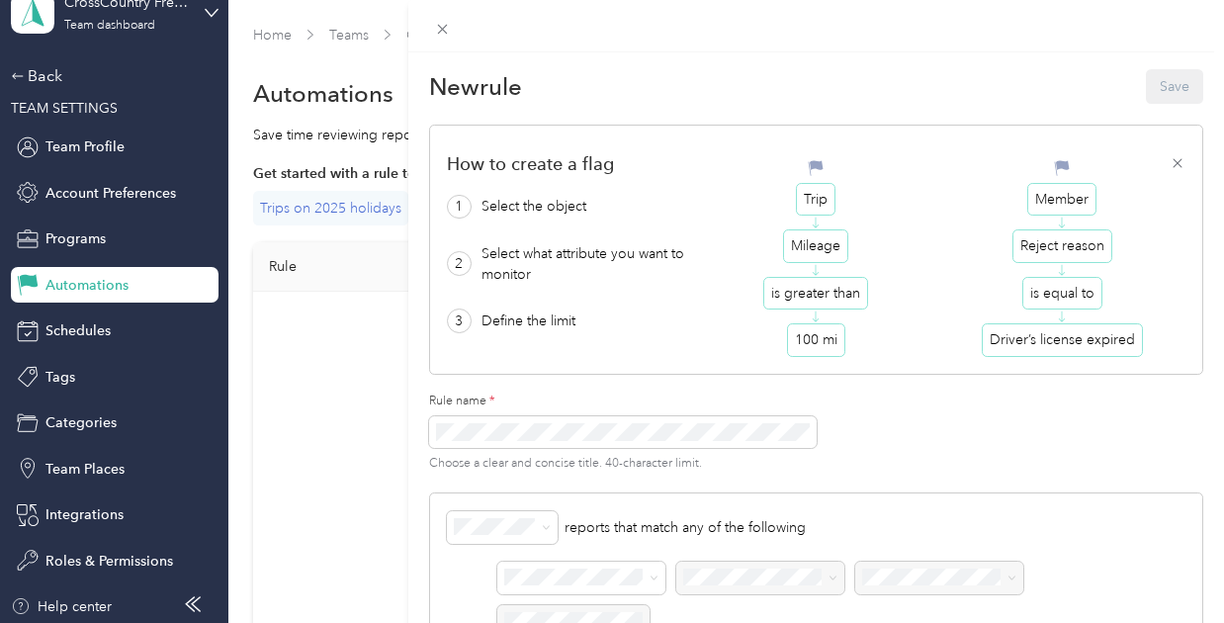
scroll to position [8, 0]
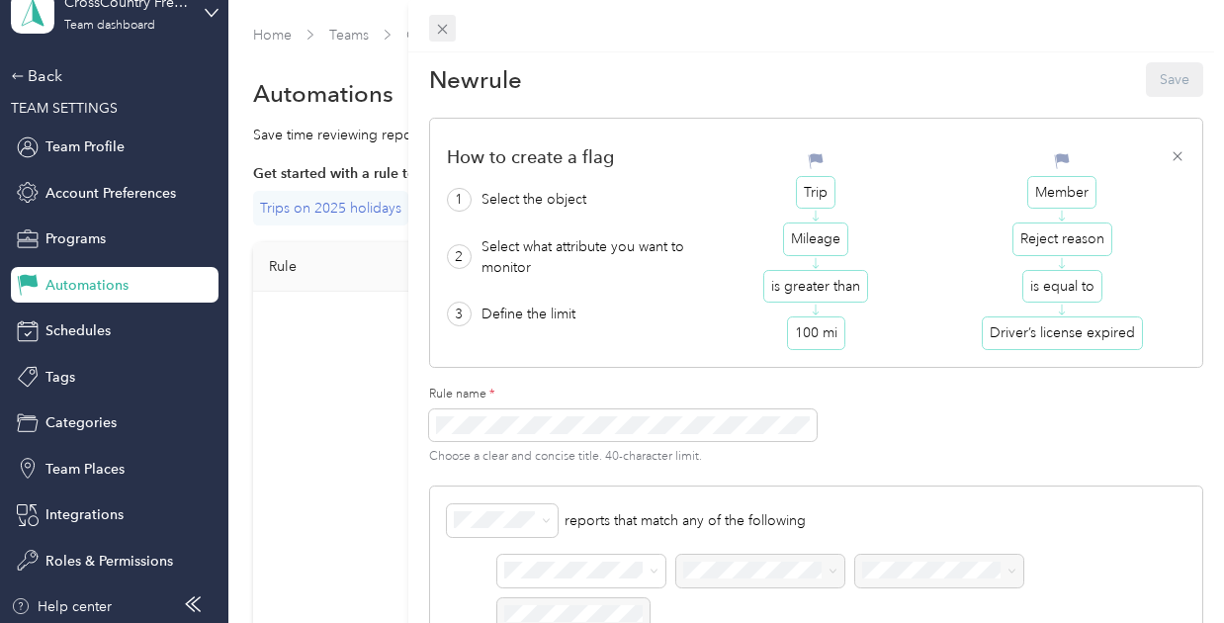
click at [447, 32] on icon at bounding box center [442, 29] width 17 height 17
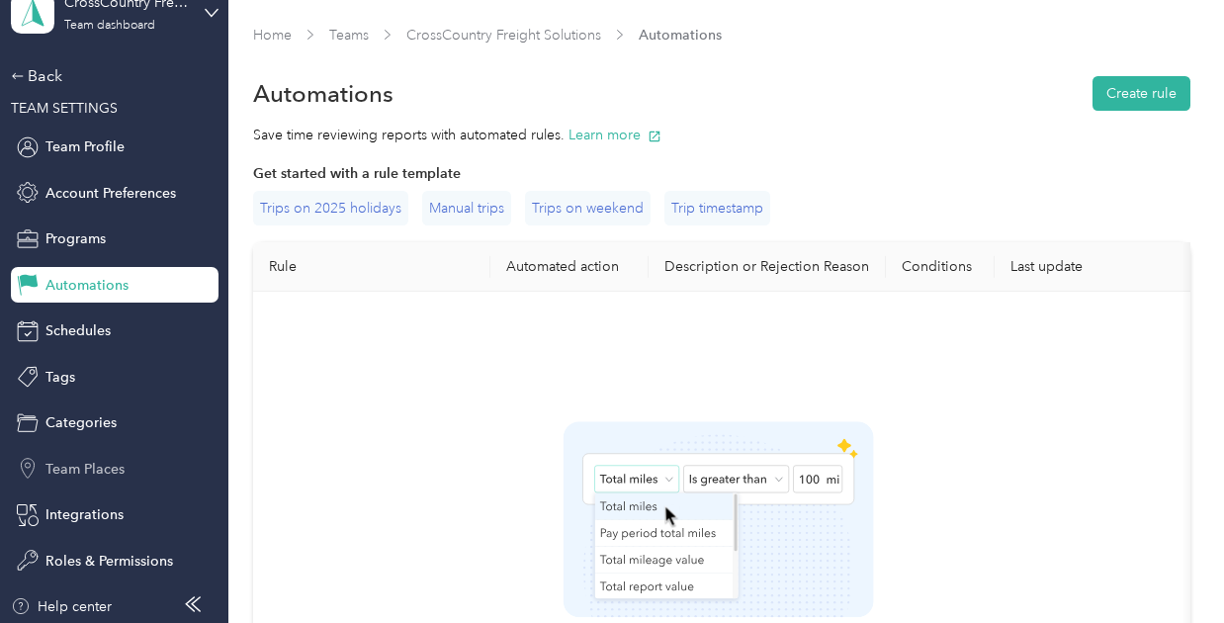
click at [110, 470] on span "Team Places" at bounding box center [84, 469] width 79 height 21
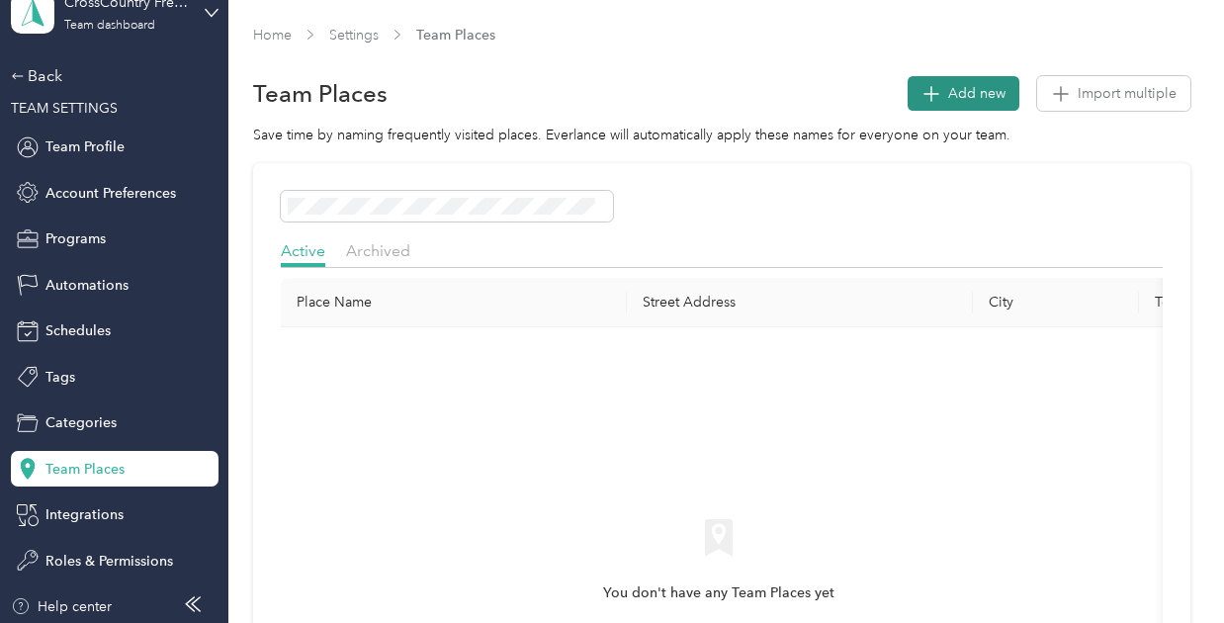
click at [975, 105] on button "Add new" at bounding box center [964, 93] width 112 height 35
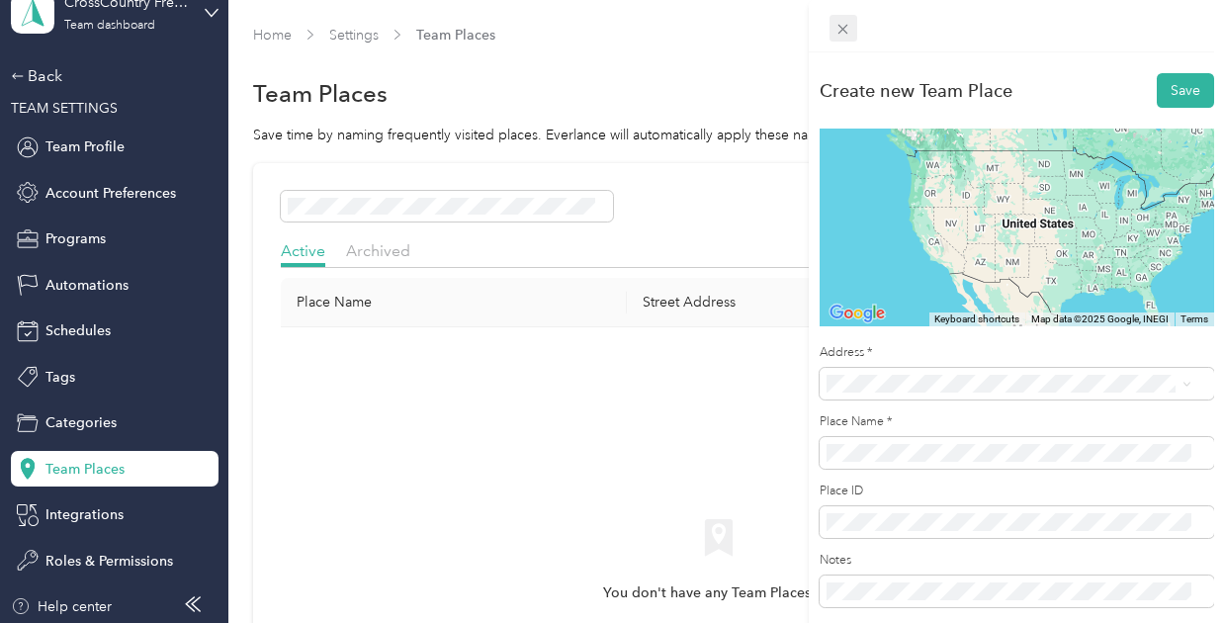
click at [839, 32] on icon at bounding box center [843, 30] width 10 height 10
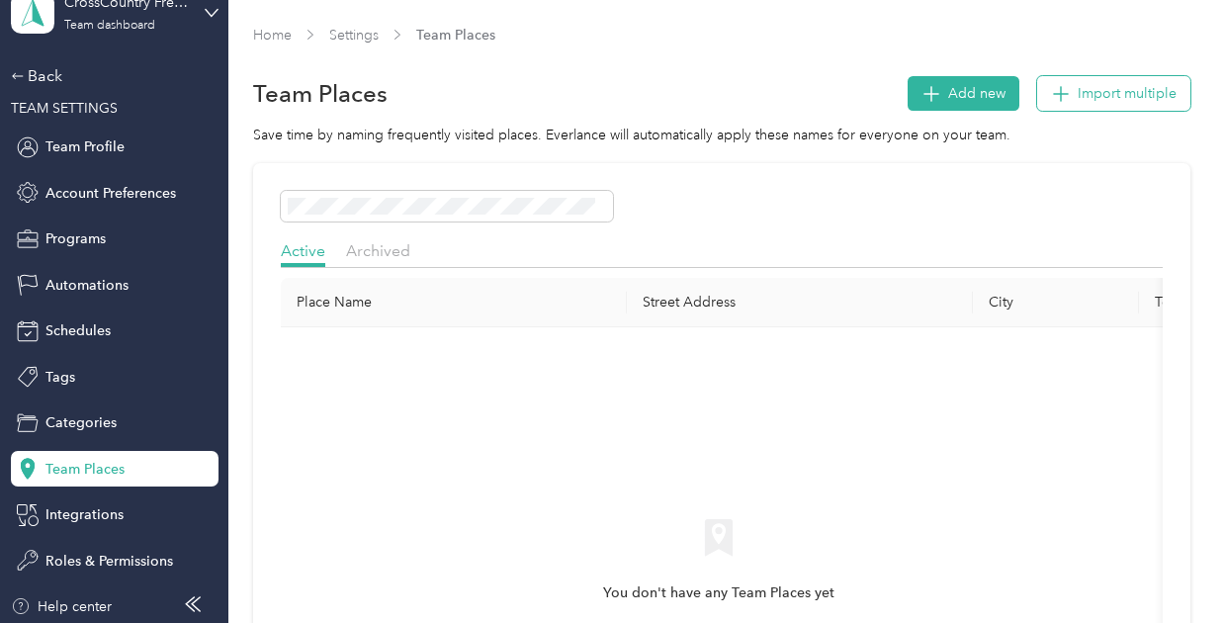
click at [1101, 99] on span "Import multiple" at bounding box center [1127, 93] width 99 height 21
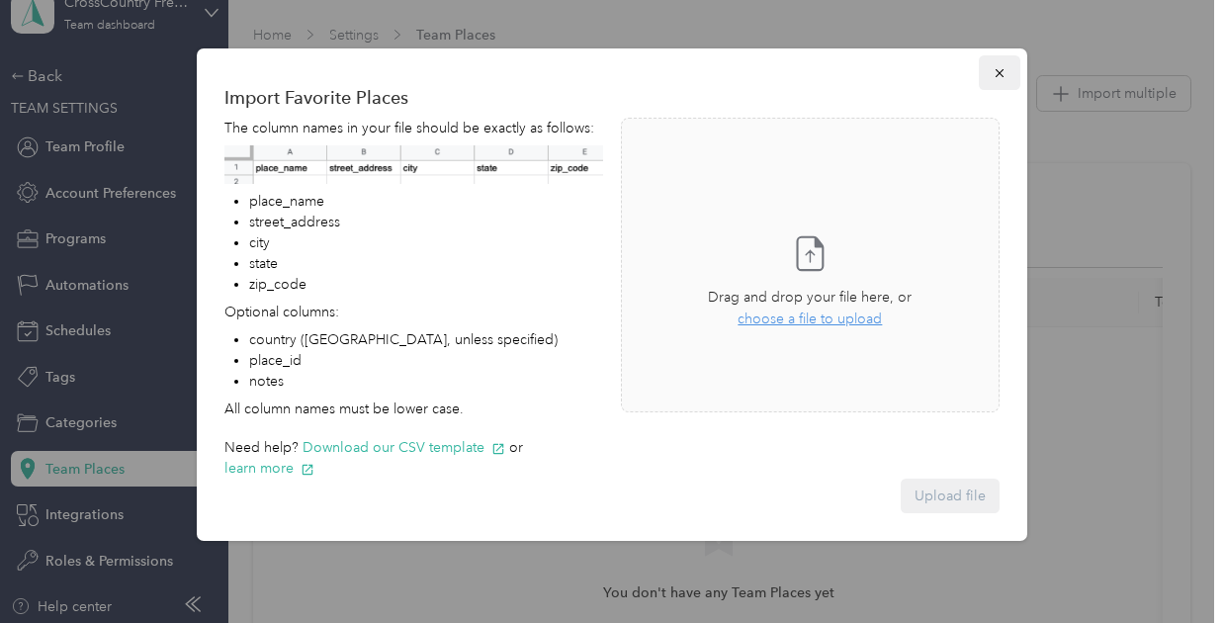
click at [995, 70] on icon "button" at bounding box center [1000, 73] width 14 height 14
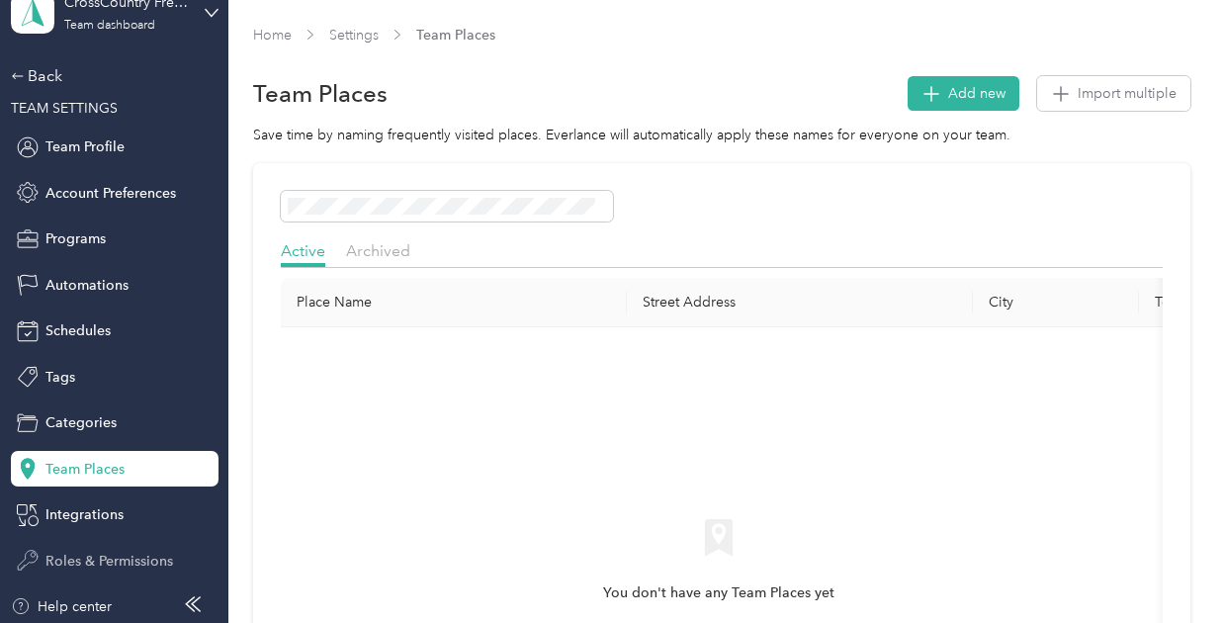
click at [134, 551] on span "Roles & Permissions" at bounding box center [109, 561] width 128 height 21
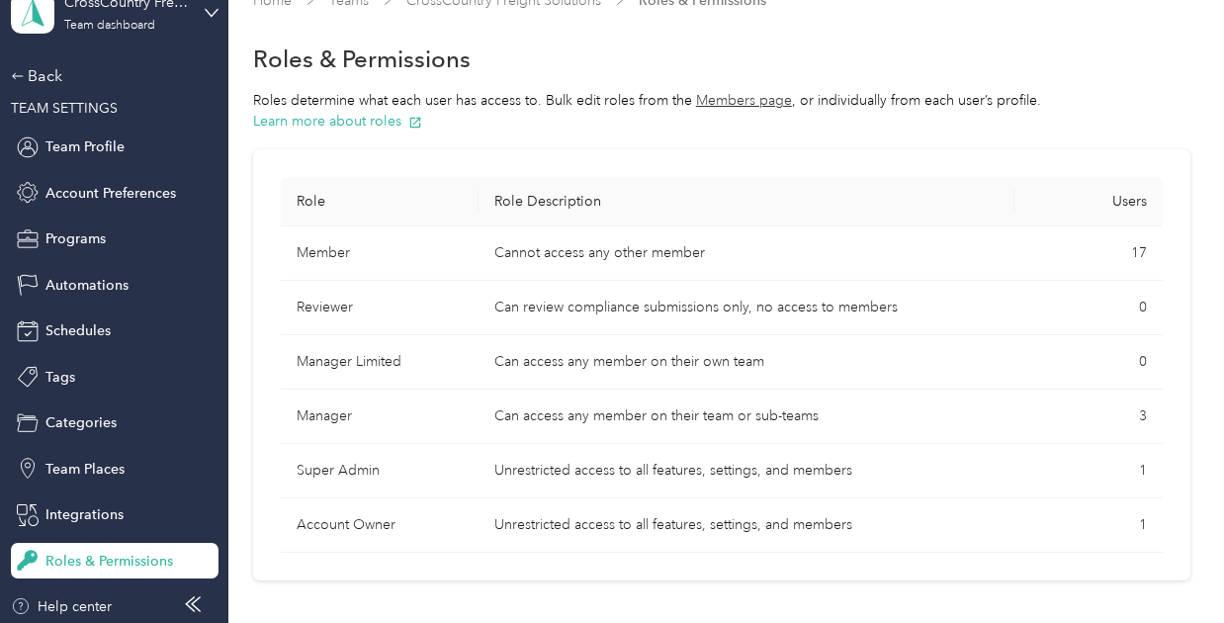
scroll to position [37, 0]
click at [42, 70] on div "Back" at bounding box center [110, 76] width 198 height 24
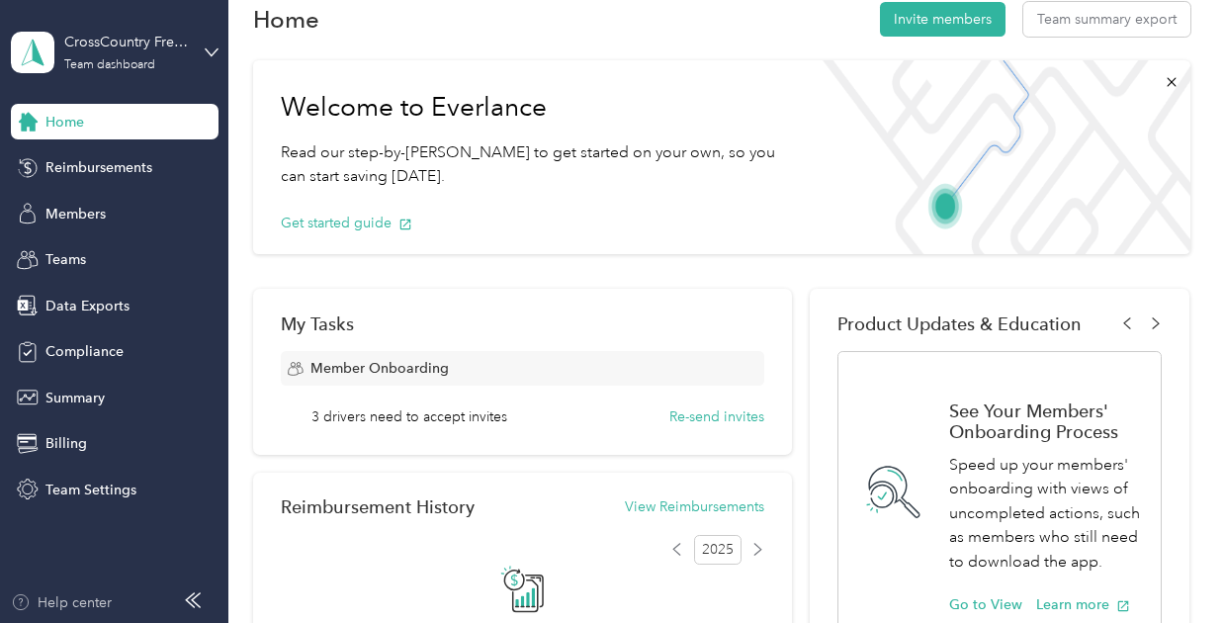
click at [87, 601] on div "Help center" at bounding box center [61, 602] width 101 height 21
click at [105, 483] on span "Team Settings" at bounding box center [90, 489] width 91 height 21
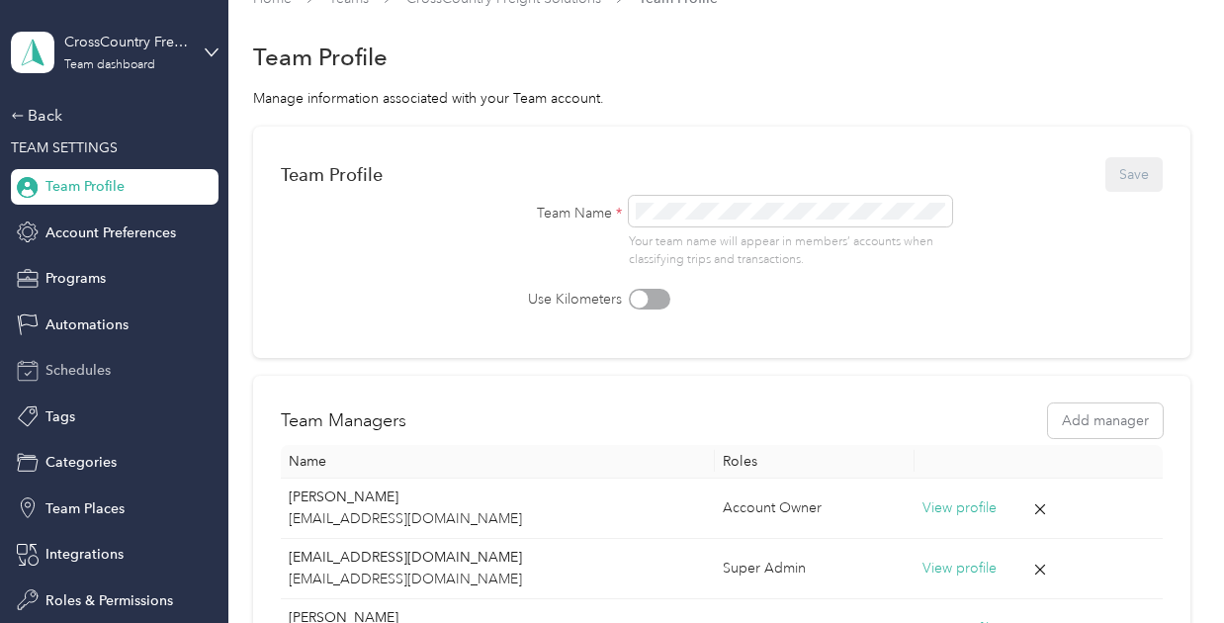
click at [90, 373] on span "Schedules" at bounding box center [77, 370] width 65 height 21
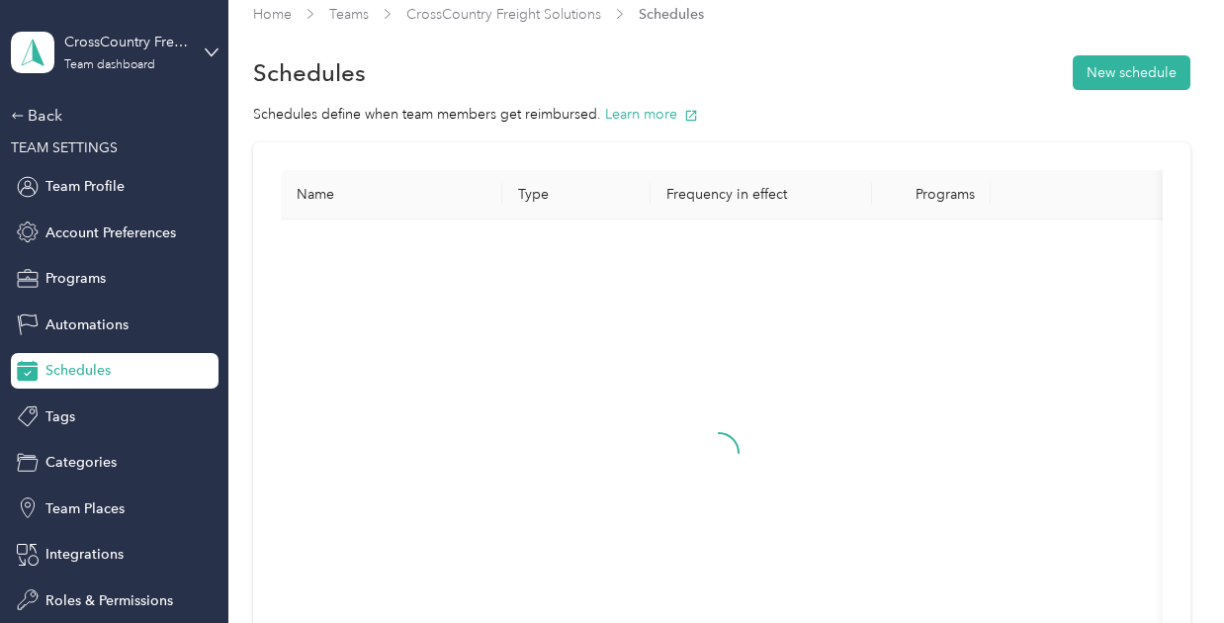
scroll to position [37, 0]
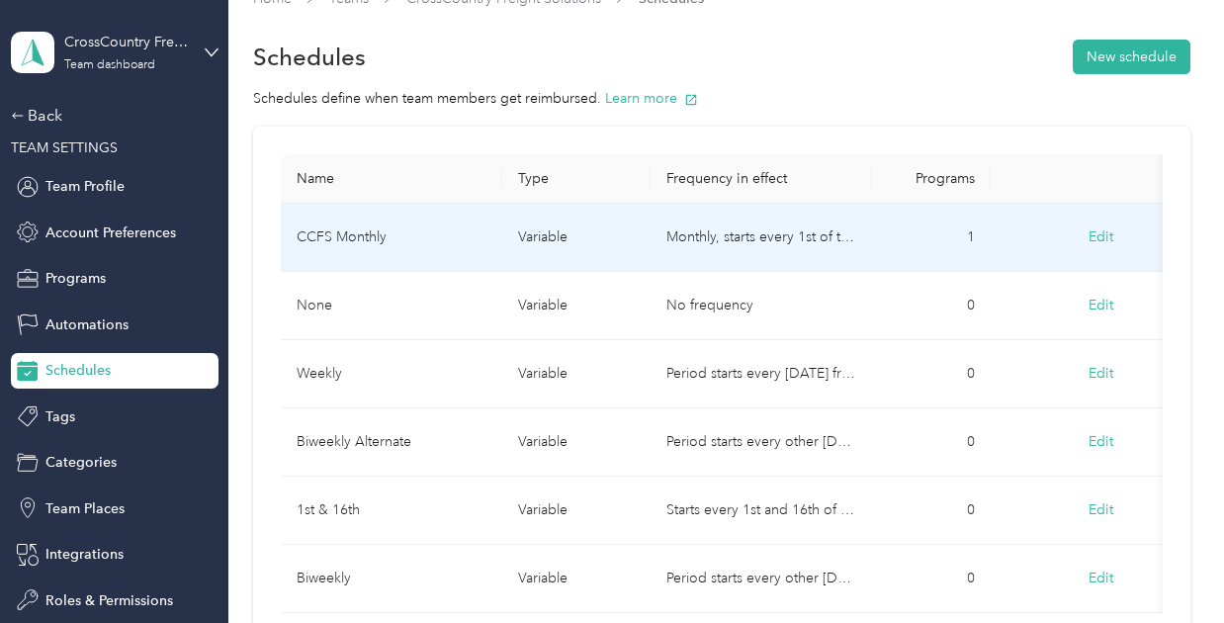
click at [451, 243] on td "CCFS Monthly" at bounding box center [391, 238] width 221 height 68
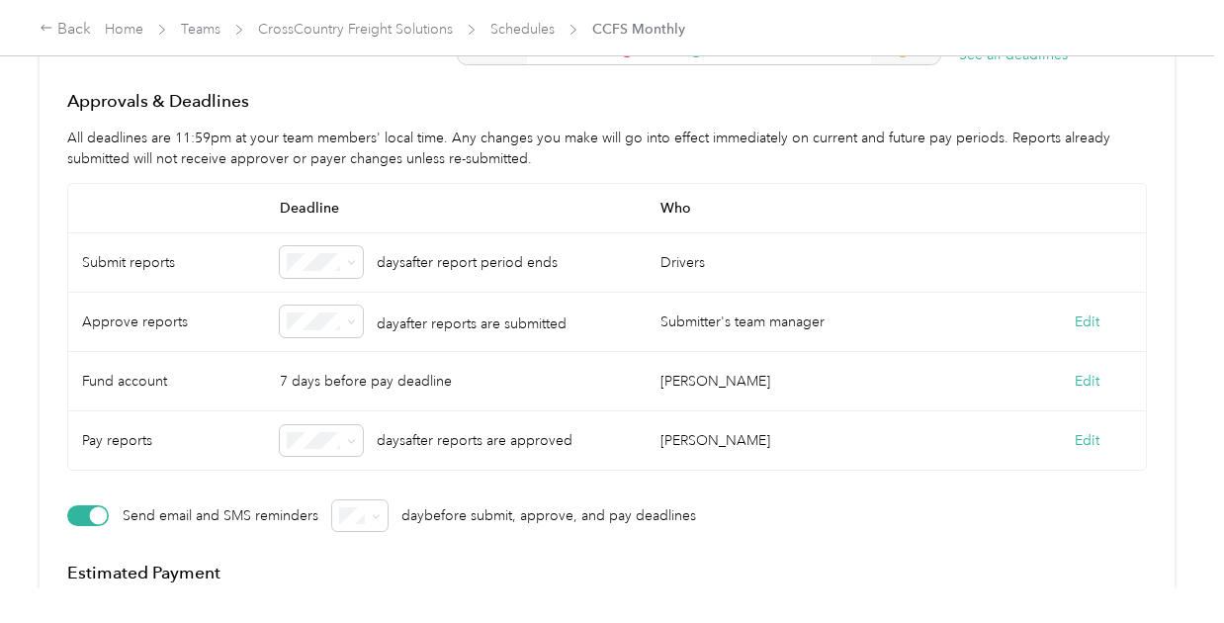
scroll to position [480, 0]
click at [1079, 444] on button "Edit" at bounding box center [1087, 440] width 25 height 21
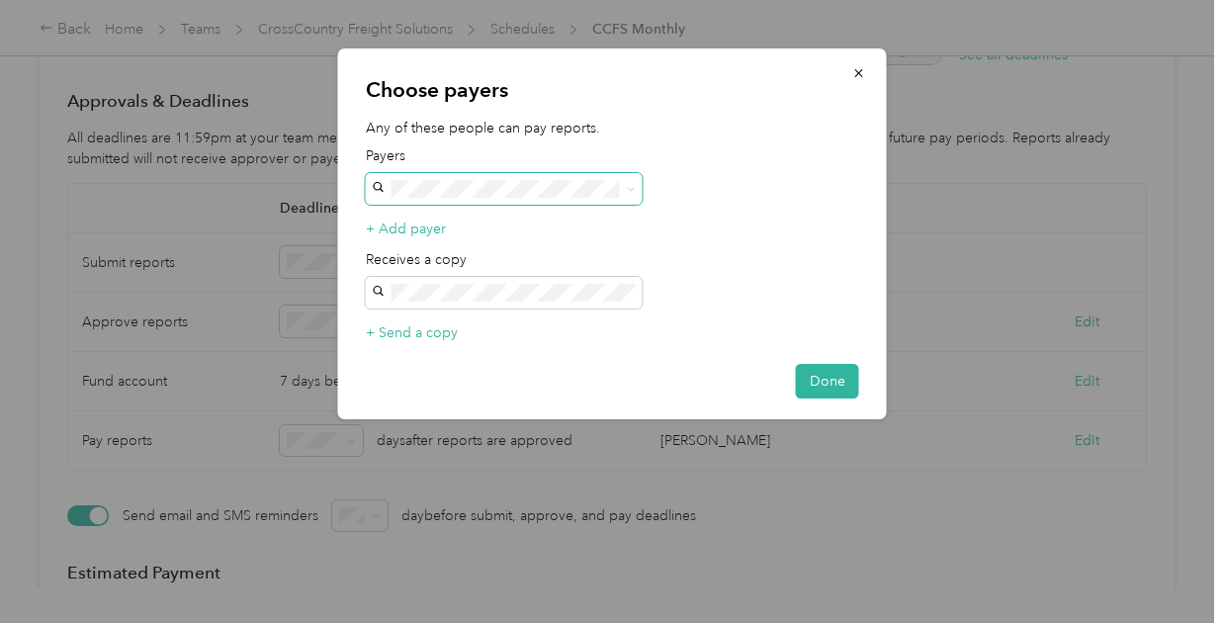
click at [631, 189] on icon at bounding box center [631, 189] width 9 height 9
click at [460, 238] on p "tmanley@ccfs.com" at bounding box center [504, 238] width 249 height 21
click at [821, 380] on button "Done" at bounding box center [827, 381] width 63 height 35
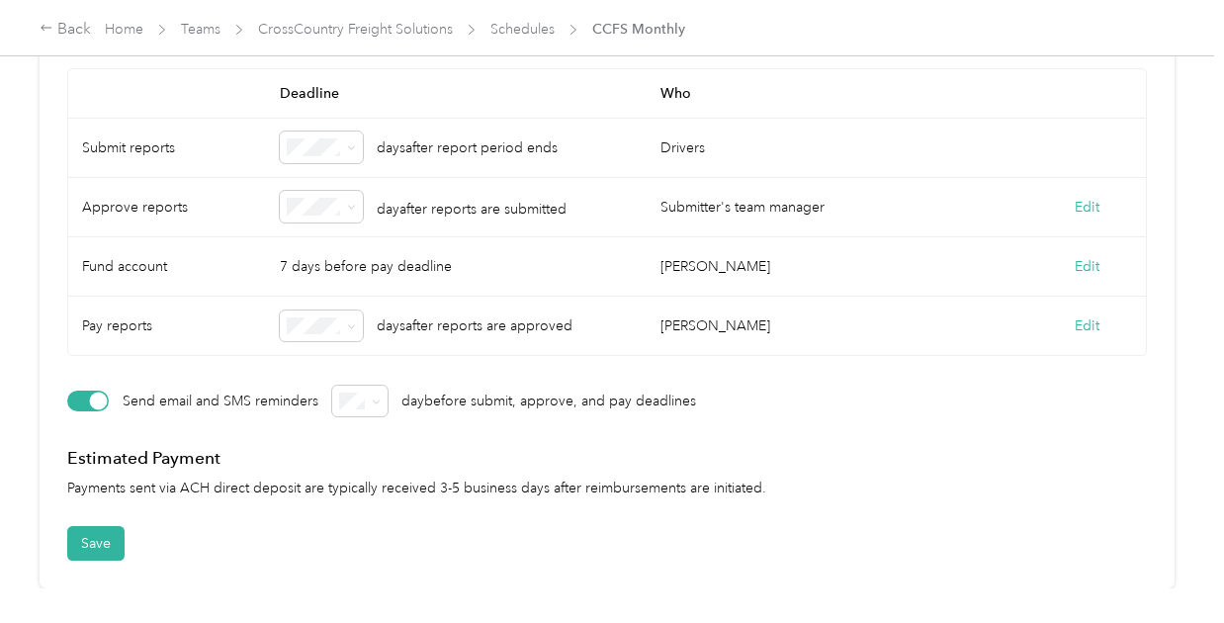
scroll to position [591, 0]
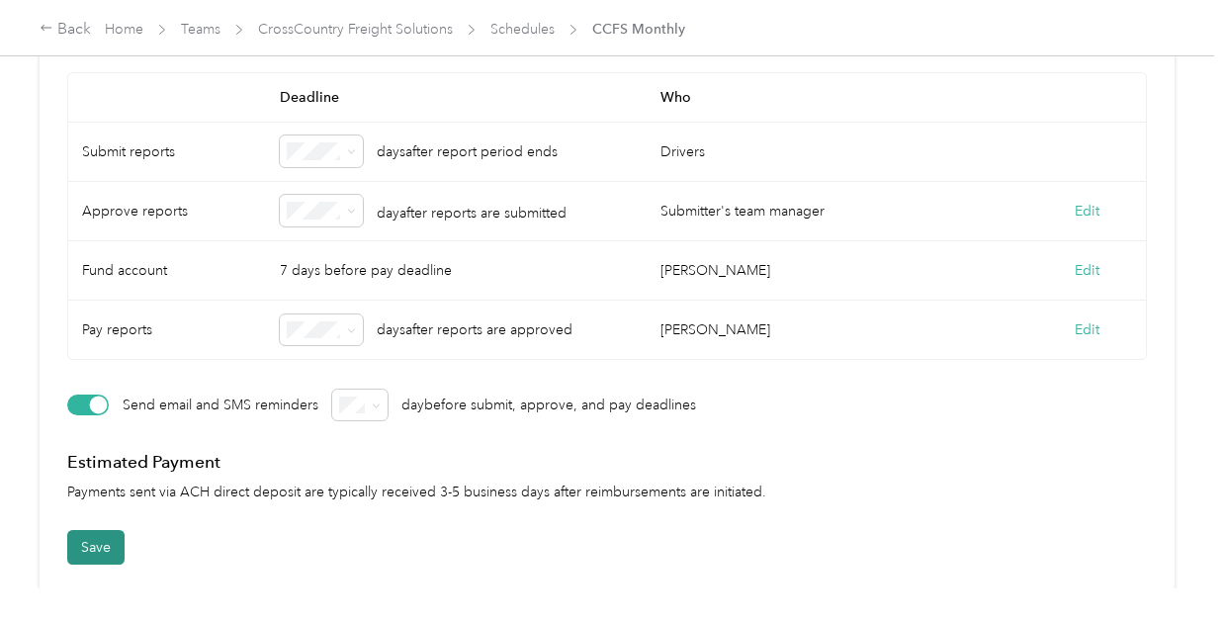
click at [97, 543] on button "Save" at bounding box center [95, 547] width 57 height 35
click at [510, 25] on link "Schedules" at bounding box center [522, 29] width 64 height 17
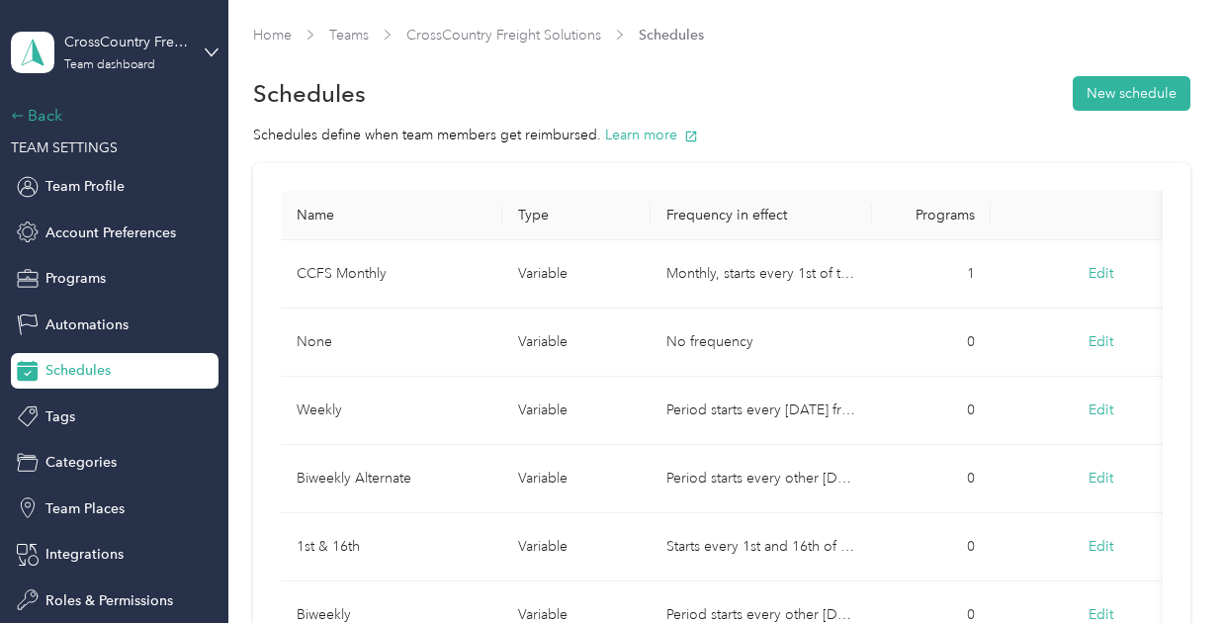
click at [43, 120] on div "Back" at bounding box center [110, 116] width 198 height 24
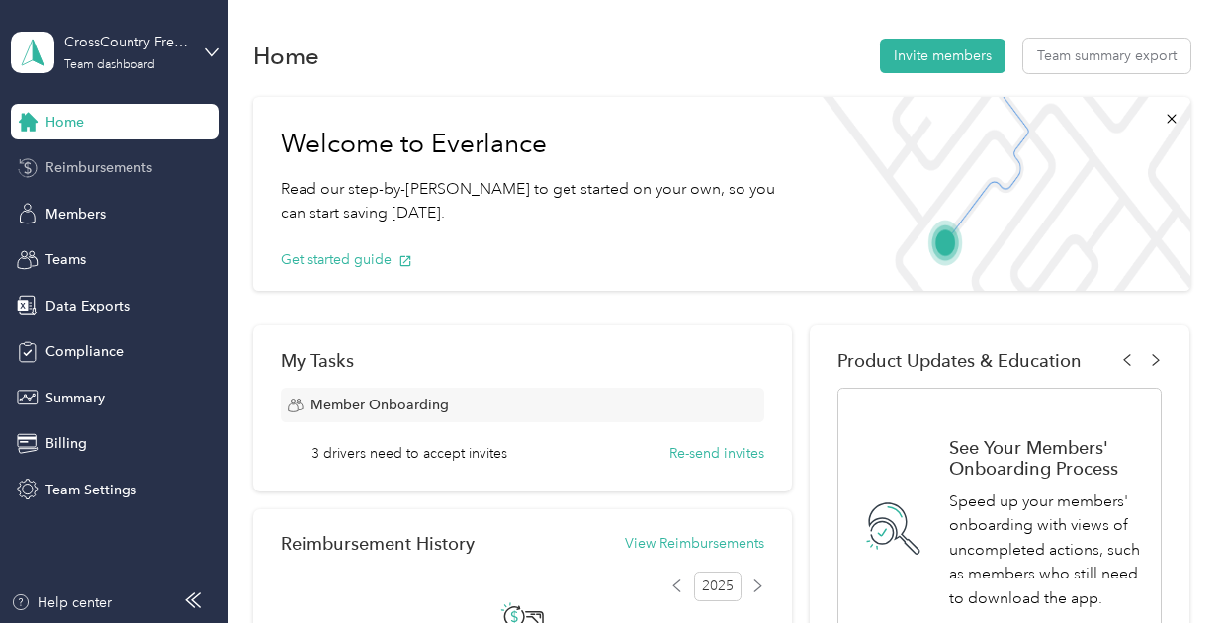
click at [91, 171] on span "Reimbursements" at bounding box center [98, 167] width 107 height 21
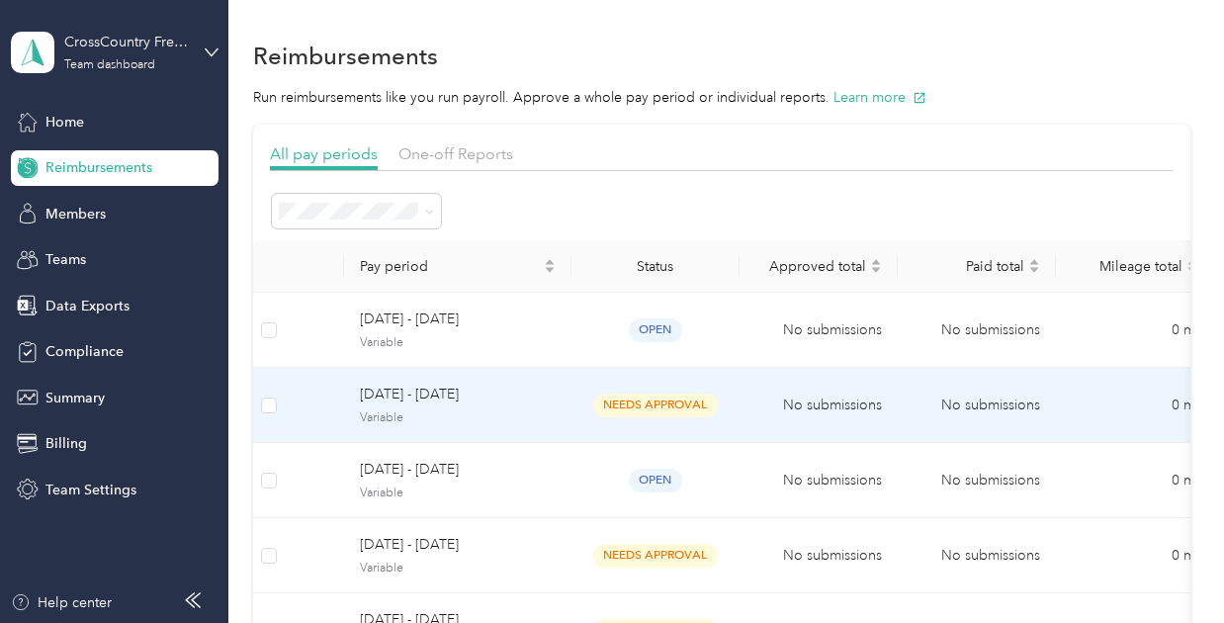
click at [494, 414] on span "Variable" at bounding box center [458, 418] width 196 height 18
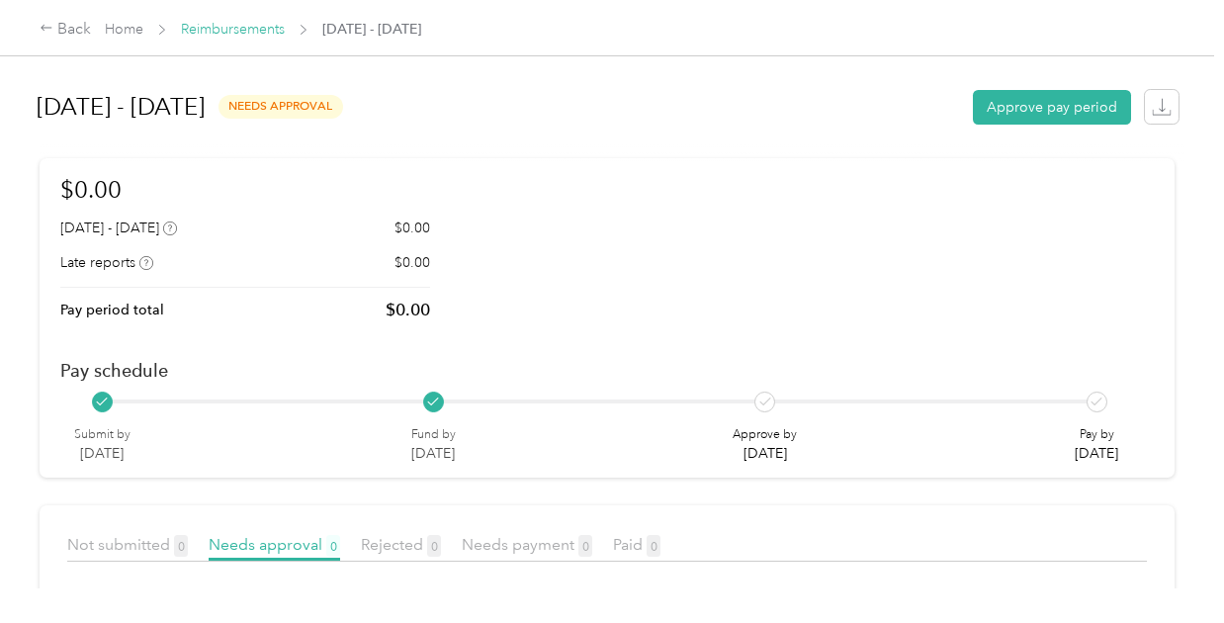
click at [257, 35] on link "Reimbursements" at bounding box center [233, 29] width 104 height 17
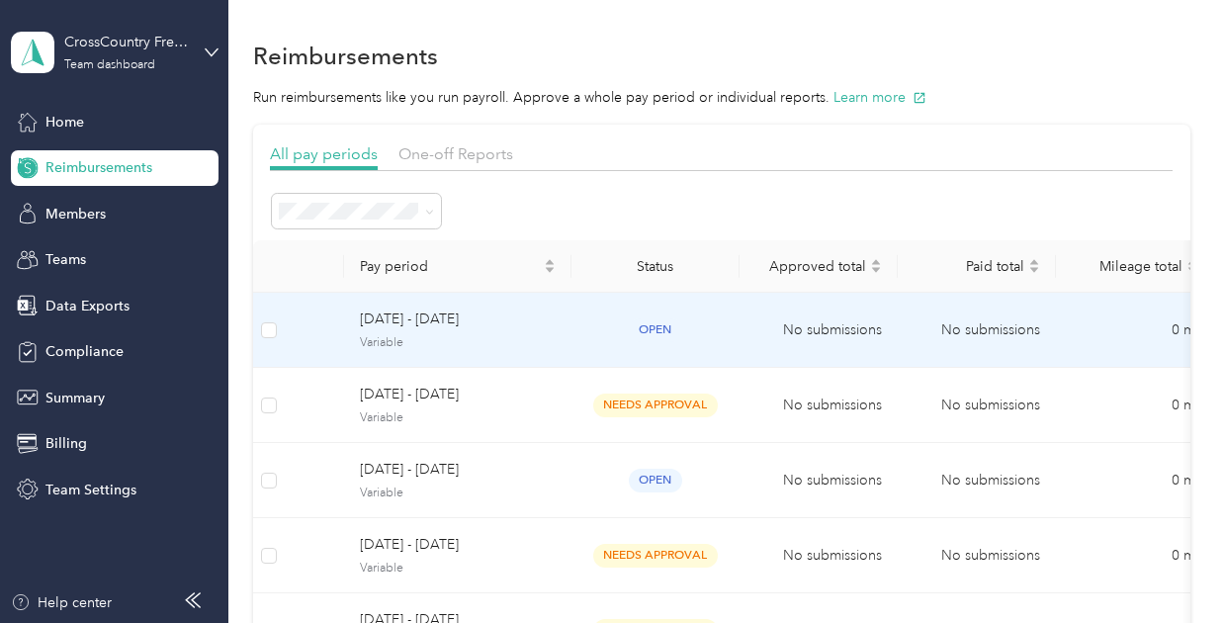
click at [484, 328] on span "September 1 - 30, 2025" at bounding box center [458, 319] width 196 height 22
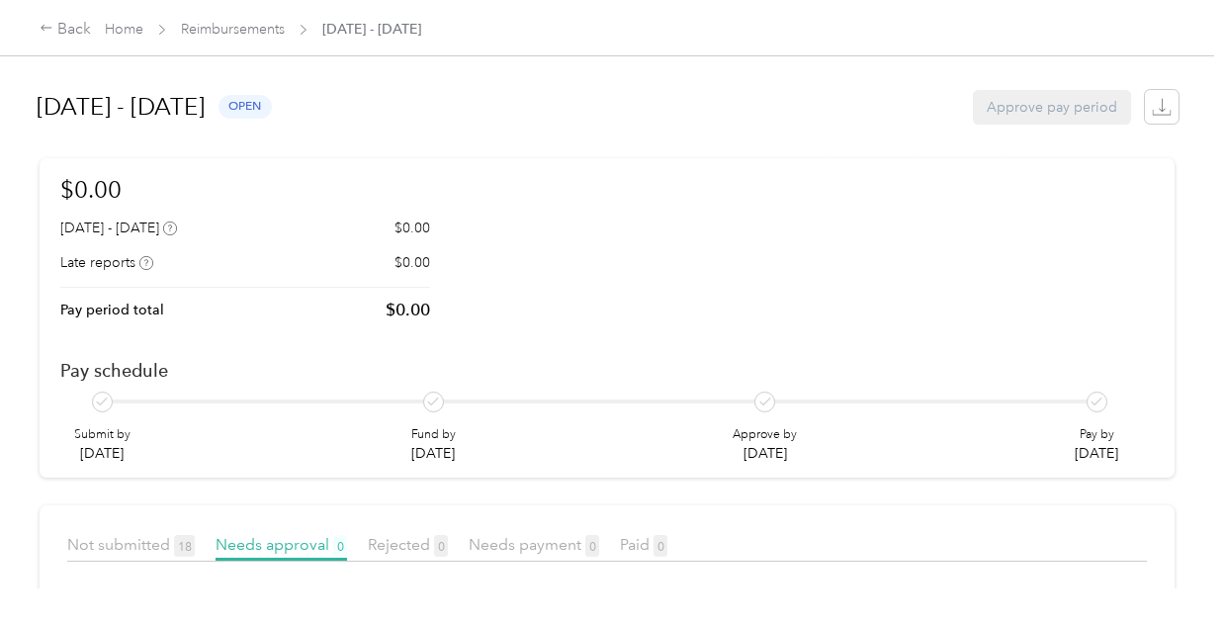
click at [484, 328] on div "$0.00 September 1 - 30, 2025 $0.00 Late reports $0.00 Pay period total $0.00 Pa…" at bounding box center [606, 318] width 1093 height 292
click at [252, 32] on link "Reimbursements" at bounding box center [233, 29] width 104 height 17
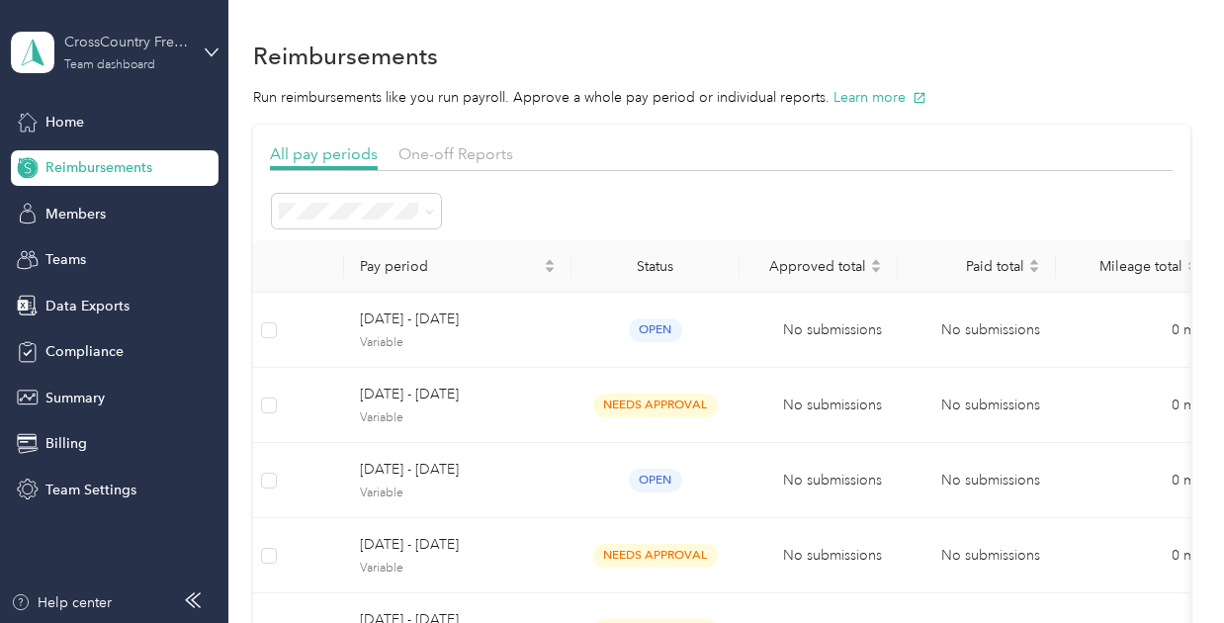
click at [163, 63] on div "CrossCountry Freight Solutions Team dashboard" at bounding box center [126, 52] width 124 height 40
click at [130, 241] on div "Log out" at bounding box center [219, 244] width 389 height 35
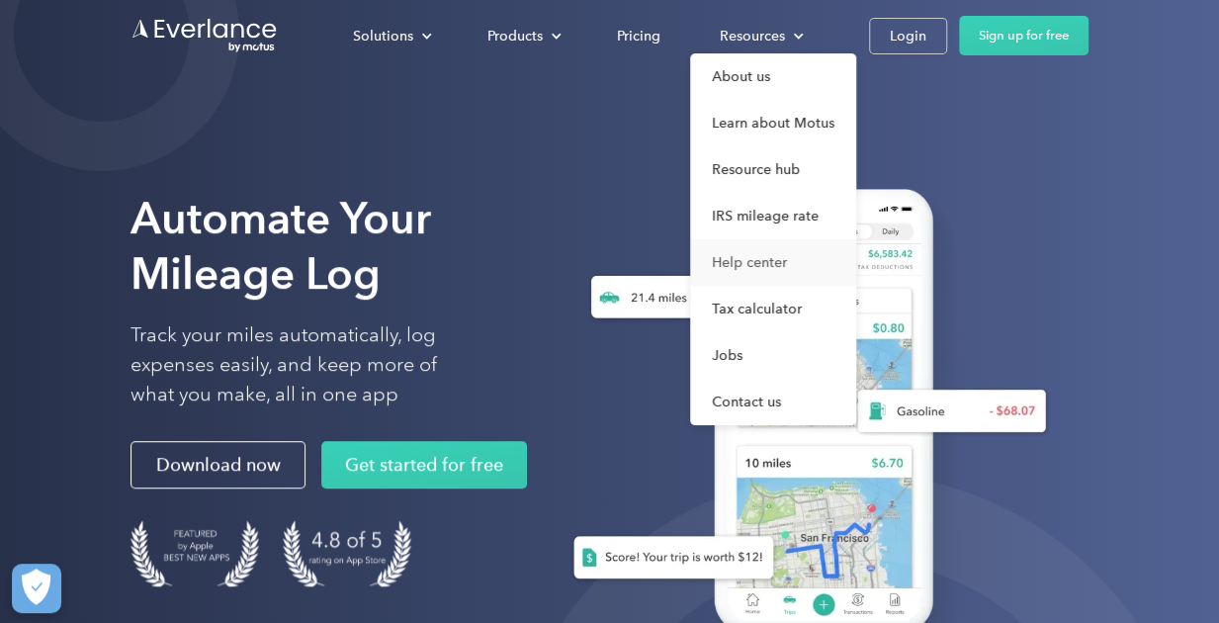
click at [734, 260] on link "Help center" at bounding box center [773, 262] width 166 height 46
click at [746, 258] on link "Help center" at bounding box center [773, 262] width 166 height 46
